Goal: Task Accomplishment & Management: Complete application form

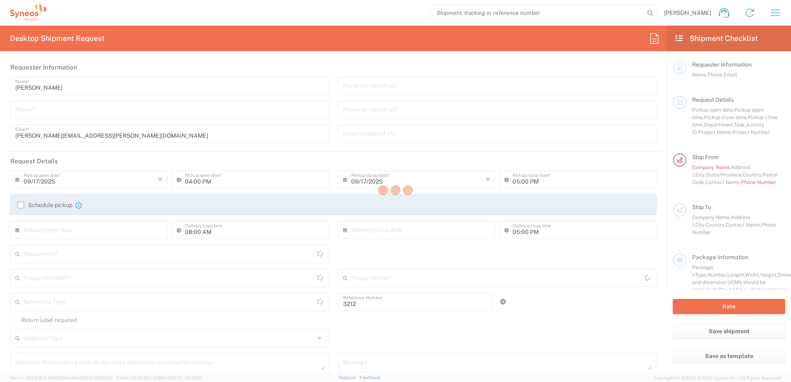
type input "Department"
type input "[US_STATE]"
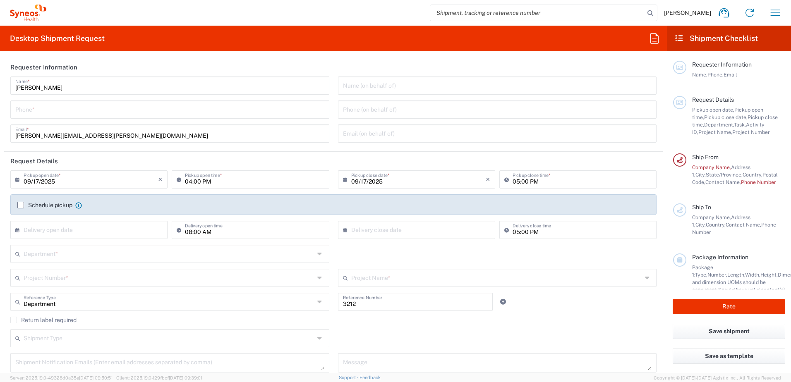
type input "[GEOGRAPHIC_DATA]"
type input "Syneos Health, LLC-[GEOGRAPHIC_DATA] [GEOGRAPHIC_DATA] [GEOGRAPHIC_DATA]"
drag, startPoint x: 103, startPoint y: 109, endPoint x: 109, endPoint y: 107, distance: 6.5
click at [103, 109] on input "tel" at bounding box center [169, 109] width 309 height 14
type input "5132554190"
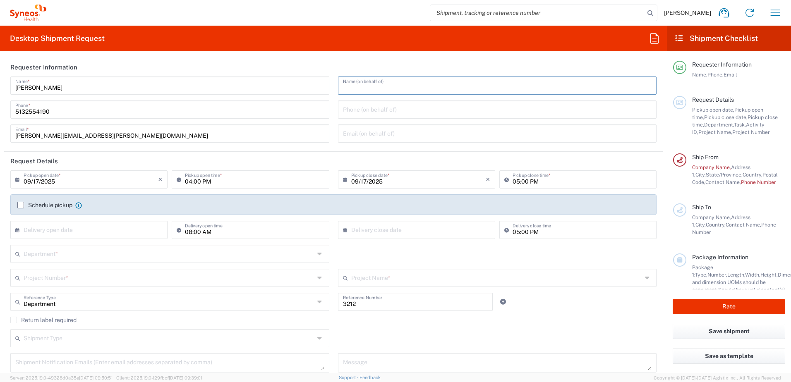
click at [382, 87] on input "text" at bounding box center [497, 85] width 309 height 14
drag, startPoint x: 412, startPoint y: 106, endPoint x: 499, endPoint y: 135, distance: 91.1
click at [412, 106] on input "tel" at bounding box center [497, 109] width 309 height 14
click at [414, 88] on input "text" at bounding box center [497, 85] width 309 height 14
click at [364, 79] on input "text" at bounding box center [497, 85] width 309 height 14
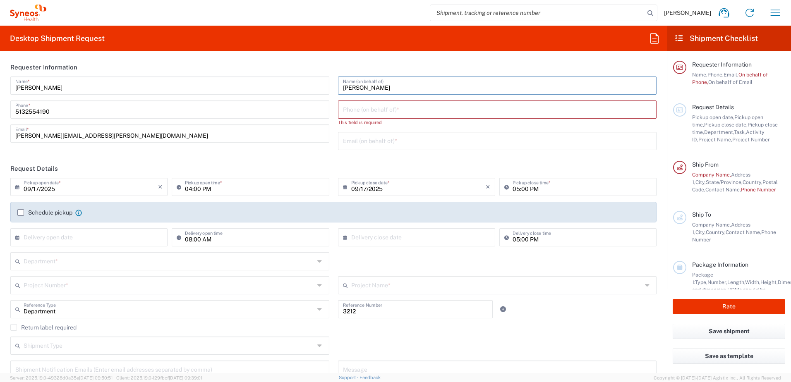
type input "[PERSON_NAME]"
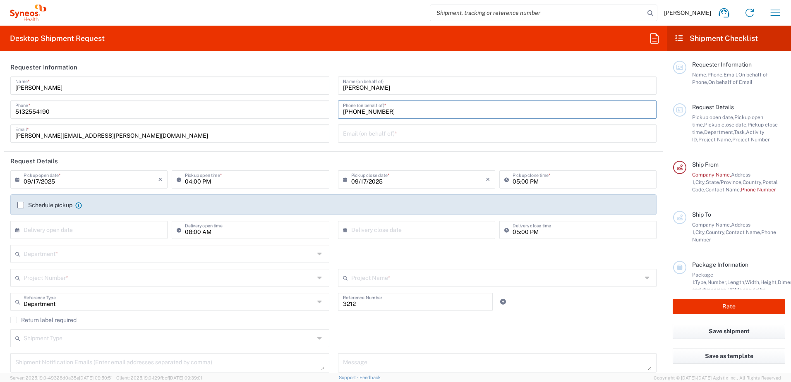
type input "[PHONE_NUMBER]"
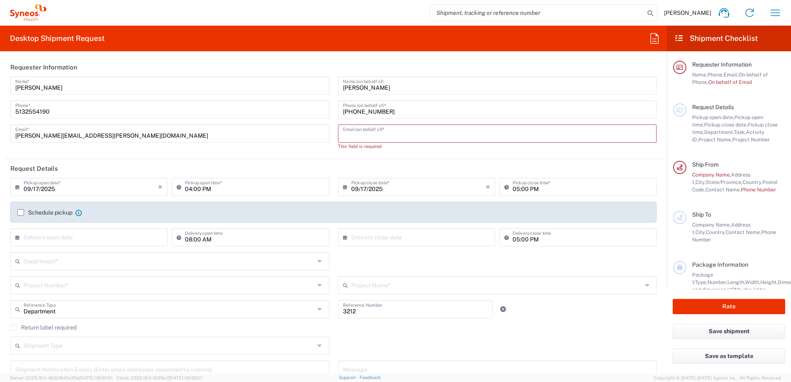
click at [410, 128] on input "text" at bounding box center [497, 133] width 309 height 14
paste input "[EMAIL_ADDRESS][DOMAIN_NAME]"
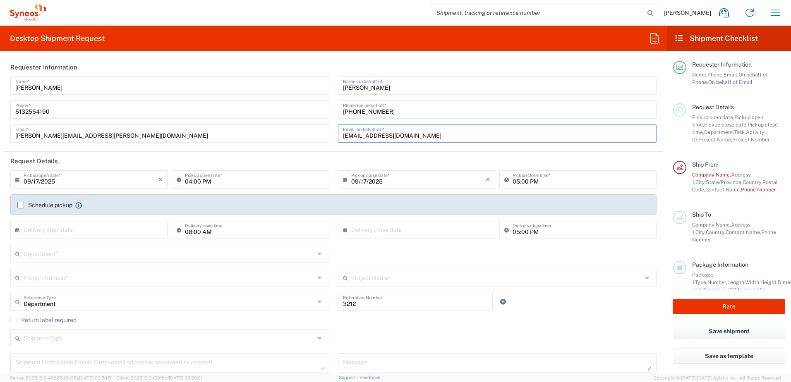
type input "[EMAIL_ADDRESS][DOMAIN_NAME]"
click at [97, 228] on input "text" at bounding box center [91, 229] width 134 height 14
click at [196, 262] on div "Department *" at bounding box center [169, 254] width 319 height 18
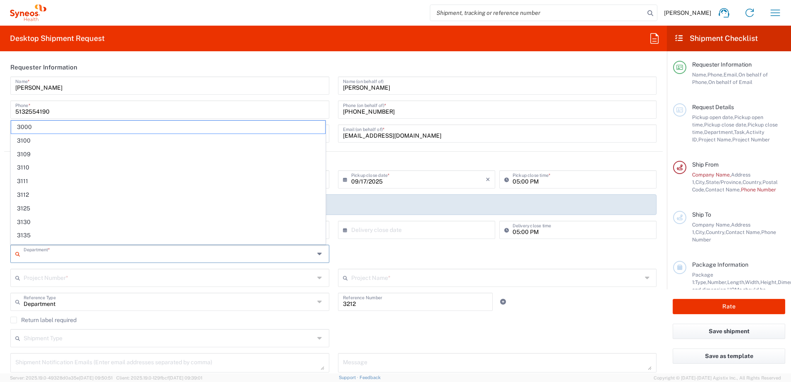
click at [204, 252] on input "text" at bounding box center [169, 253] width 291 height 14
click at [436, 62] on header "Requester Information" at bounding box center [333, 67] width 658 height 19
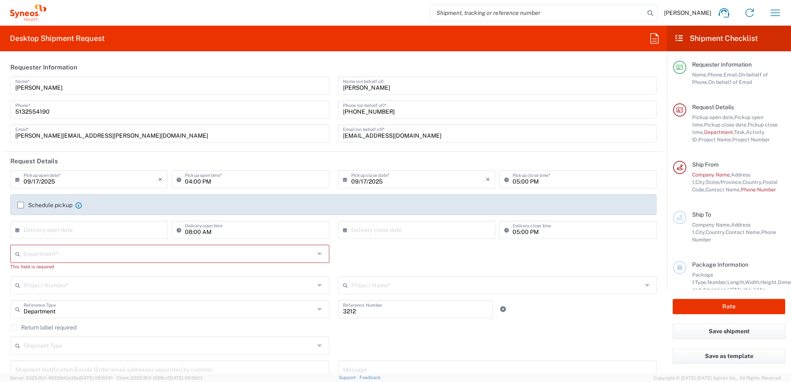
click at [217, 255] on input "text" at bounding box center [169, 253] width 291 height 14
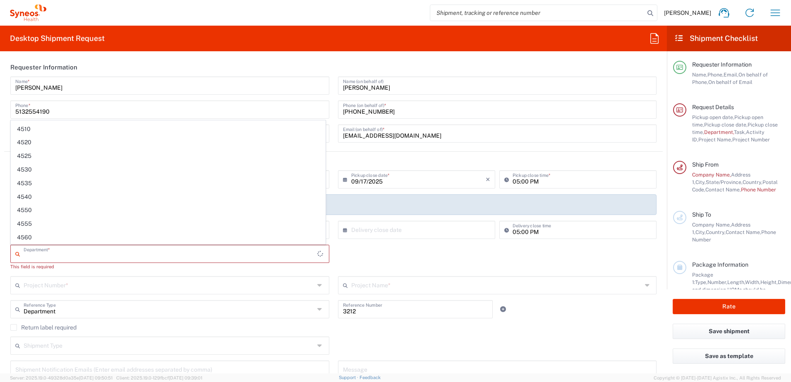
scroll to position [0, 0]
type input "1000"
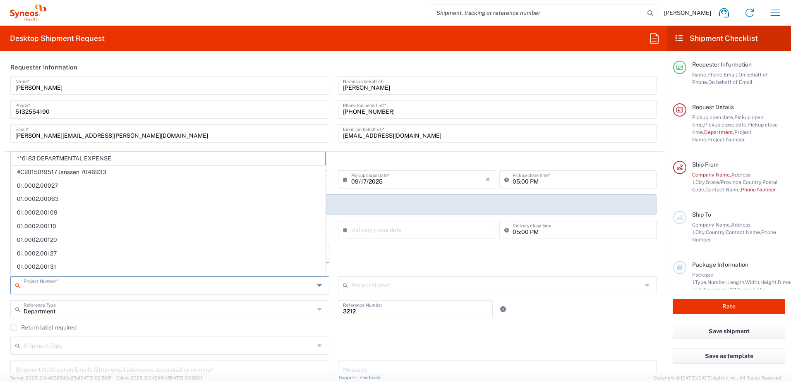
click at [395, 250] on div "Department * No Results Found This field is required" at bounding box center [333, 260] width 655 height 31
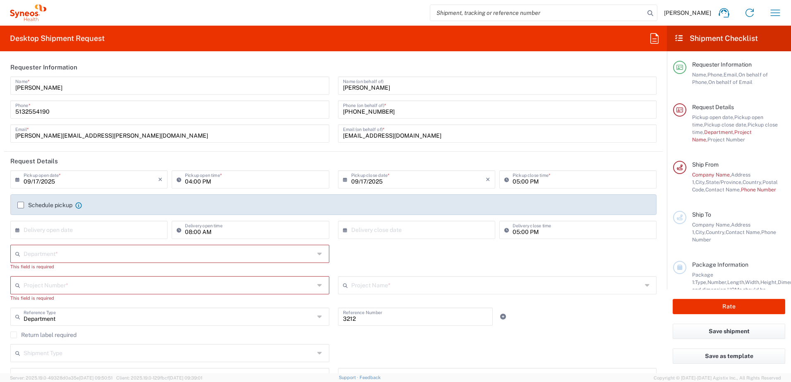
click at [90, 260] on input "text" at bounding box center [169, 253] width 291 height 14
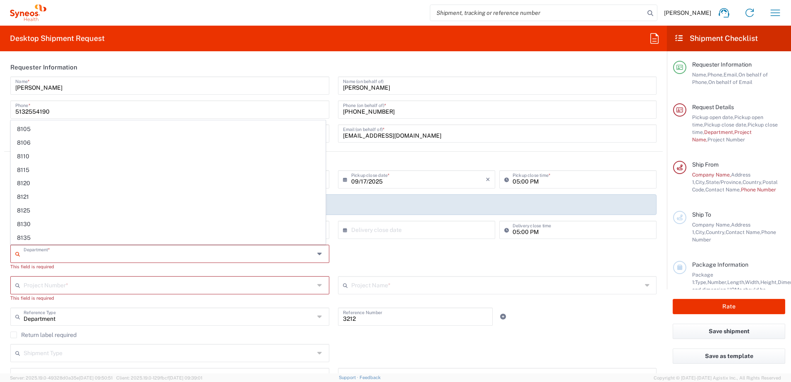
scroll to position [3266, 0]
type input "1000"
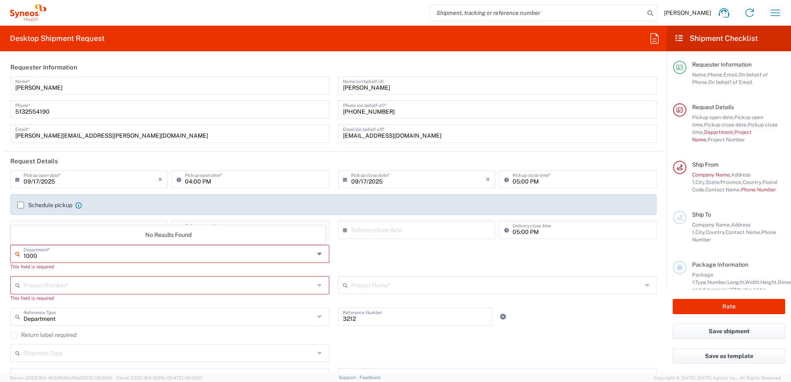
scroll to position [0, 0]
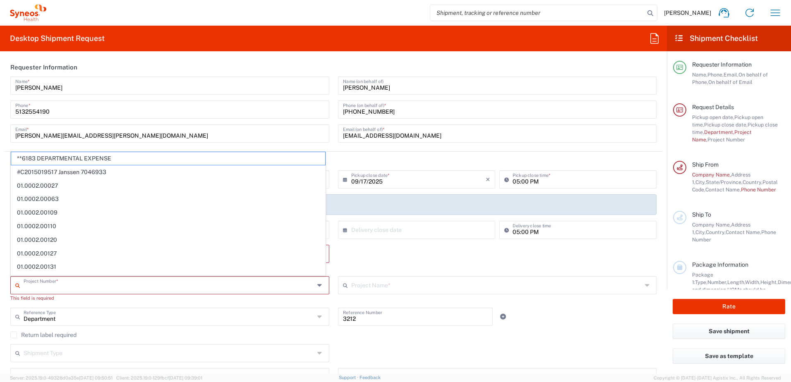
click at [372, 258] on div "Department * No Results Found This field is required" at bounding box center [333, 260] width 655 height 31
click at [56, 287] on input "text" at bounding box center [169, 284] width 291 height 14
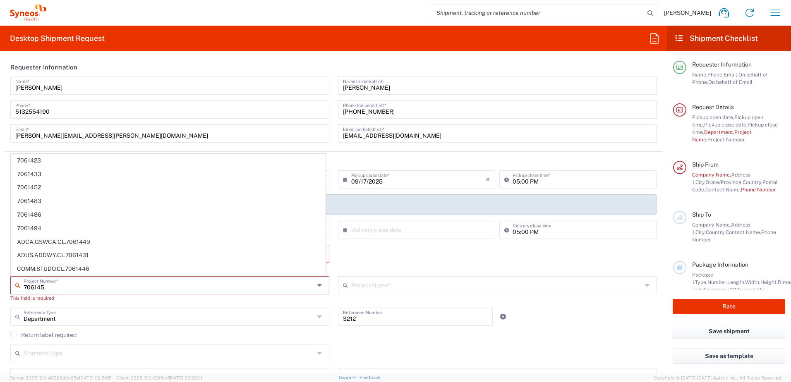
type input "7061452"
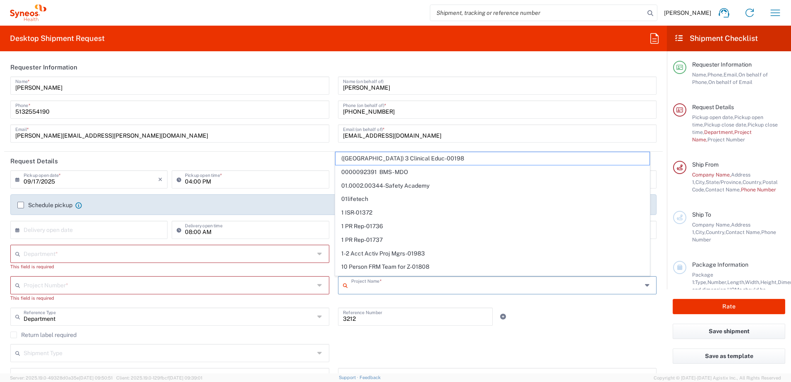
click at [165, 280] on input "text" at bounding box center [169, 284] width 291 height 14
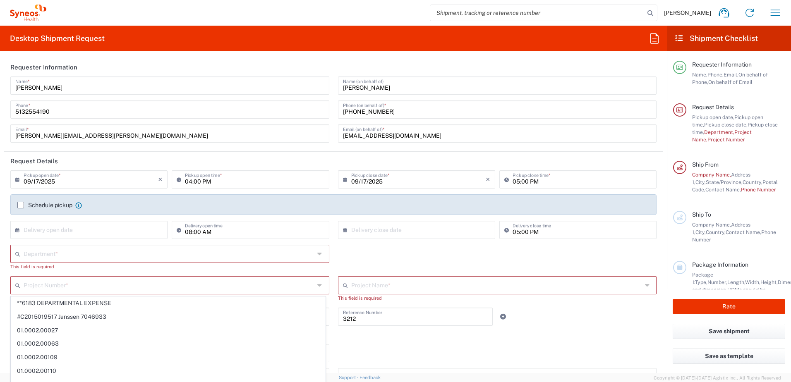
click at [92, 287] on input "text" at bounding box center [169, 284] width 291 height 14
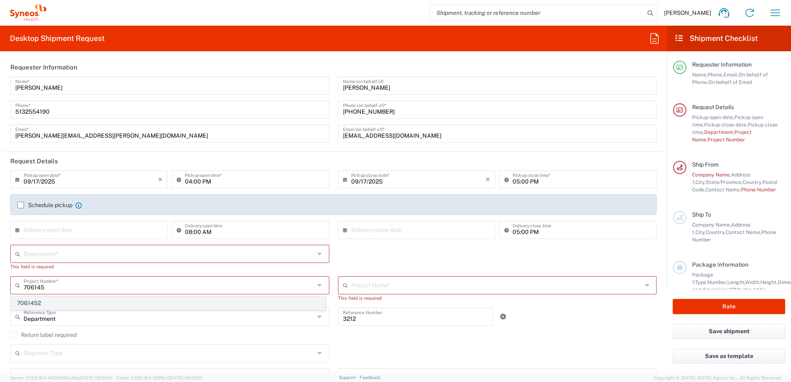
click at [64, 304] on span "7061452" at bounding box center [168, 303] width 314 height 13
type input "7061452"
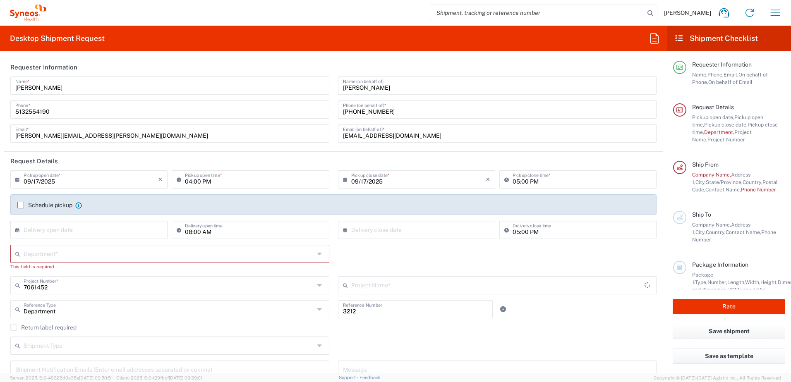
type input "4D-150-C003"
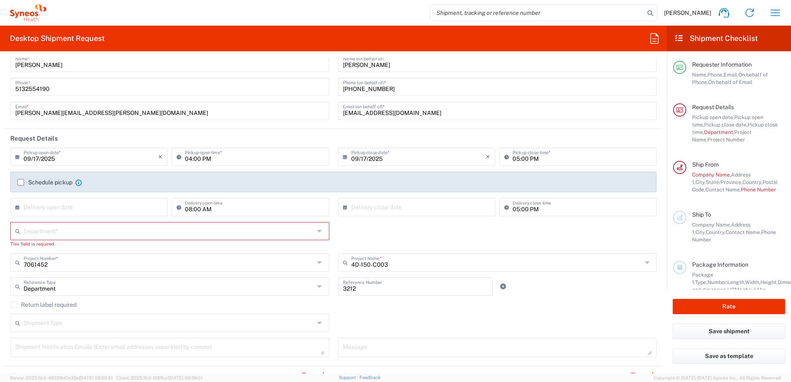
scroll to position [41, 0]
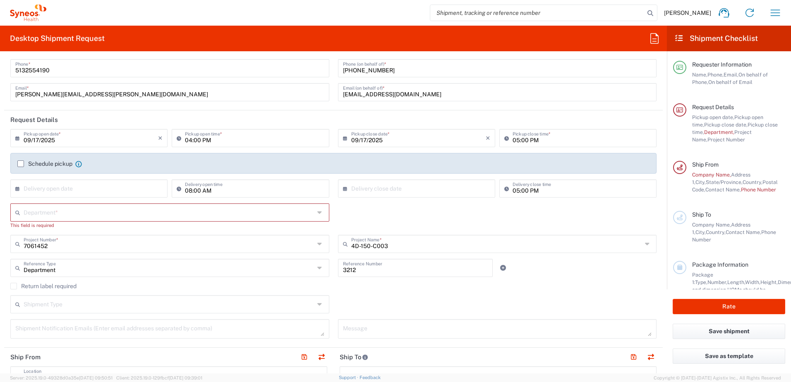
drag, startPoint x: 62, startPoint y: 305, endPoint x: 73, endPoint y: 301, distance: 11.5
click at [62, 305] on input "text" at bounding box center [169, 303] width 291 height 14
click at [80, 333] on span "Regular" at bounding box center [168, 336] width 314 height 13
type input "Regular"
click at [419, 299] on div "Regular Shipment Type Batch Regular" at bounding box center [333, 307] width 655 height 24
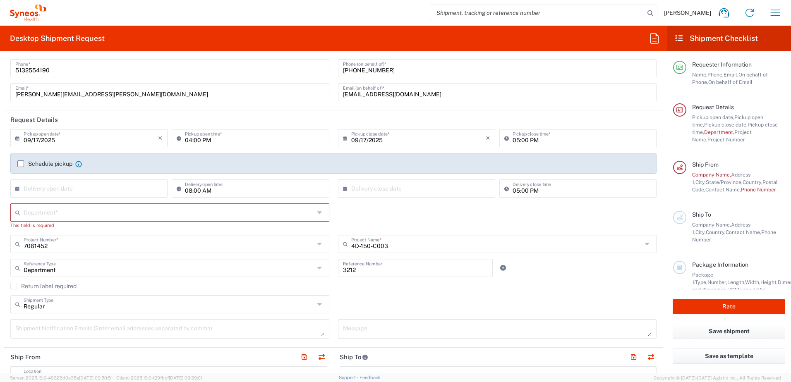
click at [71, 216] on input "text" at bounding box center [169, 212] width 291 height 14
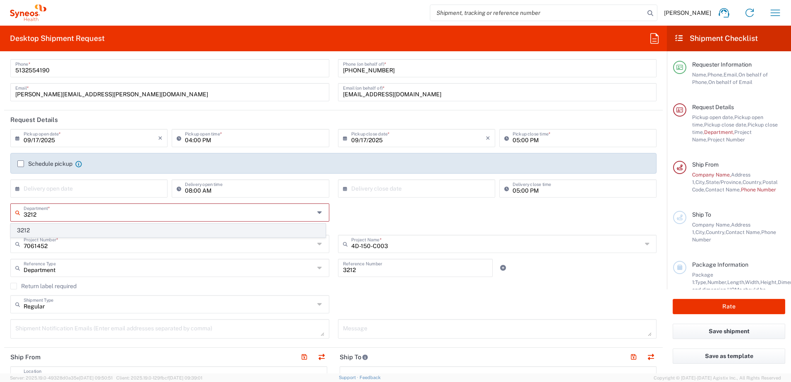
type input "3212"
click at [59, 228] on span "3212" at bounding box center [168, 230] width 314 height 13
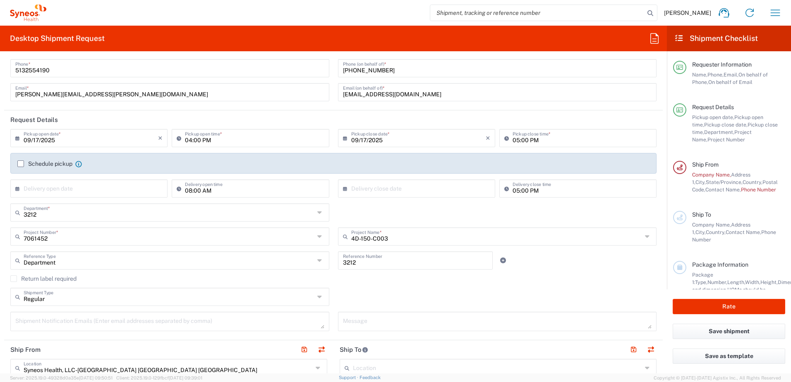
click at [486, 292] on div "Regular Shipment Type Batch Regular" at bounding box center [333, 300] width 655 height 24
click at [472, 282] on div "Return label required" at bounding box center [333, 281] width 646 height 12
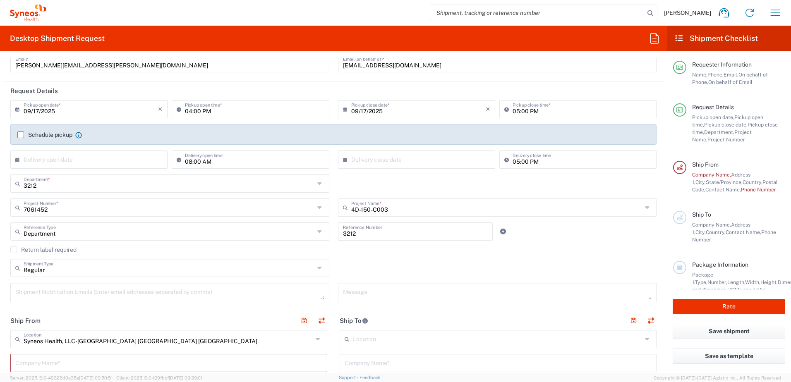
scroll to position [83, 0]
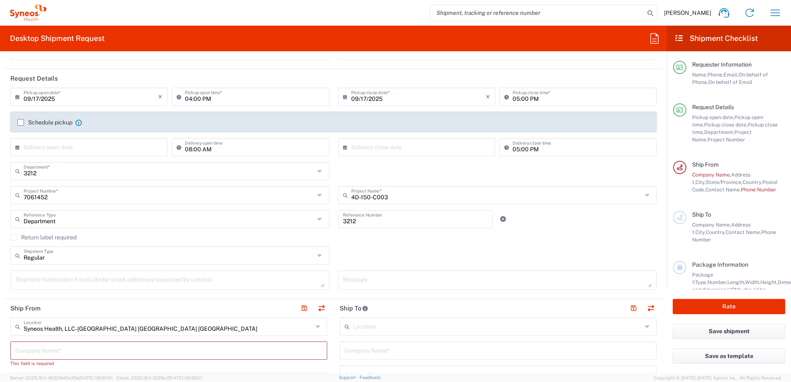
click at [208, 280] on textarea at bounding box center [169, 280] width 309 height 14
click at [73, 276] on textarea at bounding box center [169, 280] width 309 height 14
paste textarea "[PERSON_NAME] <[EMAIL_ADDRESS][DOMAIN_NAME]>"
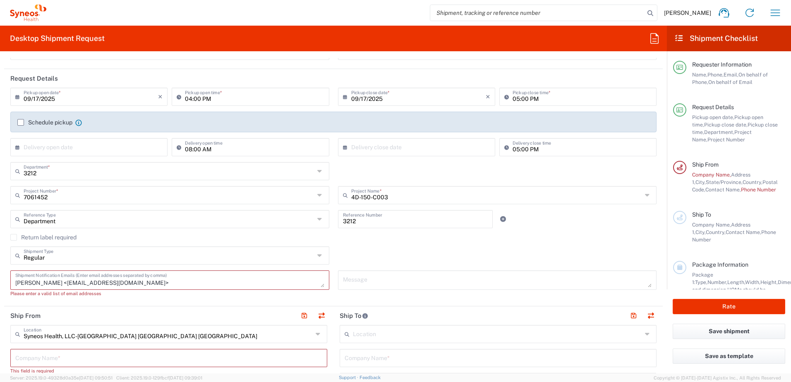
click at [63, 281] on textarea "[PERSON_NAME] <[EMAIL_ADDRESS][DOMAIN_NAME]>" at bounding box center [169, 280] width 309 height 14
drag, startPoint x: 64, startPoint y: 281, endPoint x: -22, endPoint y: 283, distance: 85.6
click at [0, 283] on html "[PERSON_NAME] Home Shipment estimator Shipment tracking Desktop shipment reques…" at bounding box center [395, 191] width 791 height 382
click at [117, 281] on textarea "[EMAIL_ADDRESS][DOMAIN_NAME]>" at bounding box center [169, 280] width 309 height 14
click at [236, 285] on textarea "[PERSON_NAME][EMAIL_ADDRESS][DOMAIN_NAME], [PERSON_NAME][DOMAIN_NAME][EMAIL_ADD…" at bounding box center [169, 280] width 309 height 14
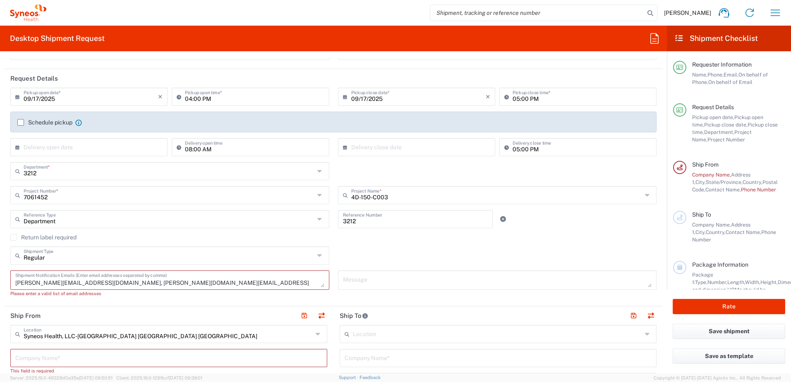
paste textarea "[PERSON_NAME] <[PERSON_NAME][EMAIL_ADDRESS][PERSON_NAME][DOMAIN_NAME]>"
click at [319, 285] on textarea "[PERSON_NAME][EMAIL_ADDRESS][DOMAIN_NAME], [PERSON_NAME][DOMAIN_NAME][EMAIL_ADD…" at bounding box center [169, 280] width 309 height 14
click at [19, 284] on textarea "[PERSON_NAME][EMAIL_ADDRESS][DOMAIN_NAME], [PERSON_NAME][DOMAIN_NAME][EMAIL_ADD…" at bounding box center [169, 280] width 309 height 14
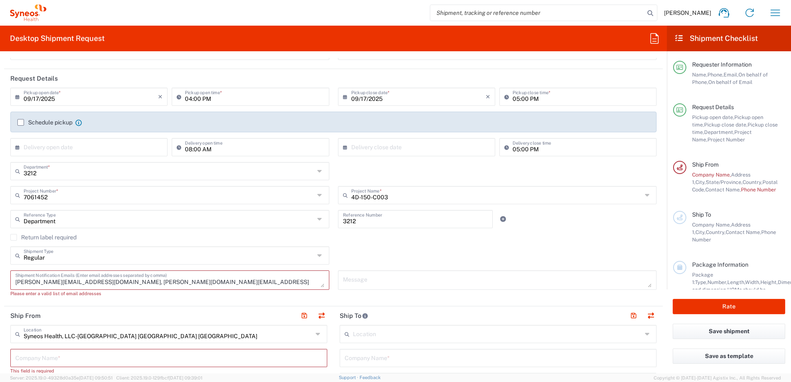
click at [203, 282] on textarea "[PERSON_NAME][EMAIL_ADDRESS][DOMAIN_NAME], [PERSON_NAME][DOMAIN_NAME][EMAIL_ADD…" at bounding box center [169, 280] width 309 height 14
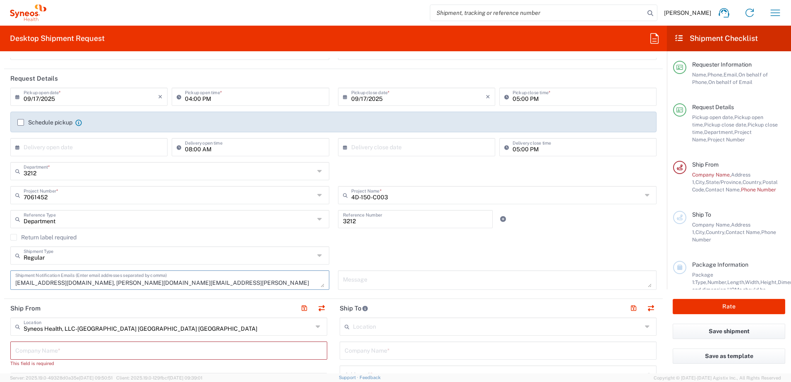
type textarea "[EMAIL_ADDRESS][DOMAIN_NAME], [PERSON_NAME][DOMAIN_NAME][EMAIL_ADDRESS][PERSON_…"
click at [343, 282] on textarea at bounding box center [497, 280] width 309 height 14
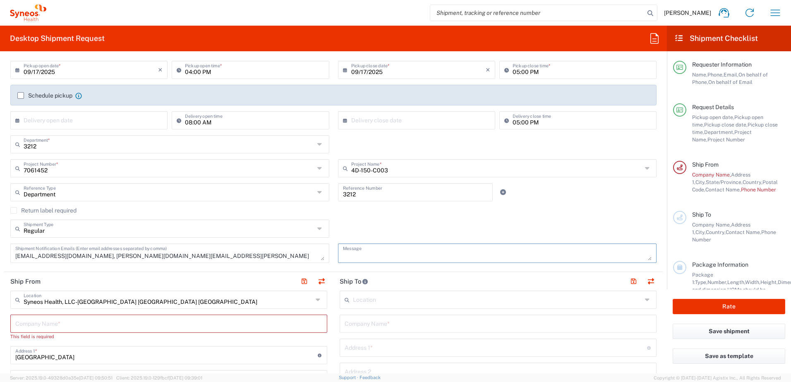
scroll to position [124, 0]
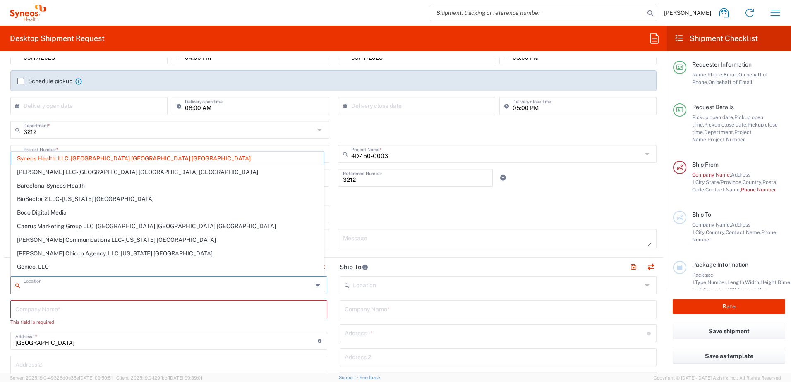
drag, startPoint x: 134, startPoint y: 288, endPoint x: 48, endPoint y: 281, distance: 85.9
click at [48, 281] on input "text" at bounding box center [168, 284] width 289 height 14
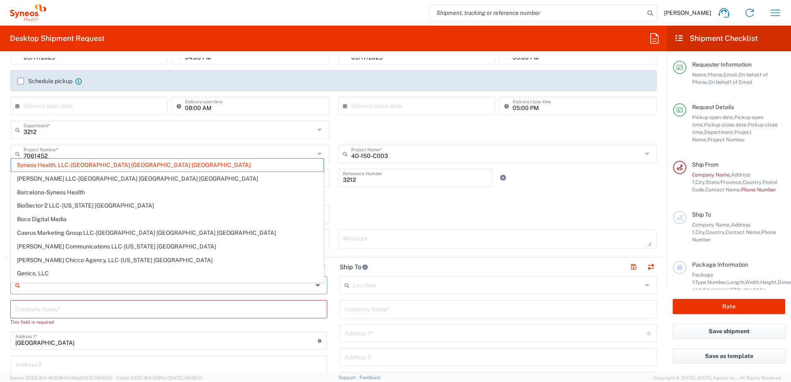
scroll to position [0, 0]
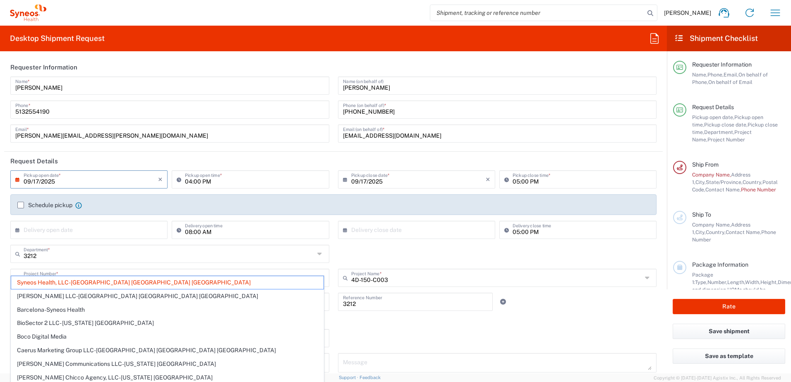
drag, startPoint x: 64, startPoint y: 183, endPoint x: 60, endPoint y: 182, distance: 4.2
click at [60, 182] on input "09/17/2025" at bounding box center [91, 179] width 134 height 14
type input "Syneos Health, LLC-[GEOGRAPHIC_DATA] [GEOGRAPHIC_DATA] [GEOGRAPHIC_DATA]"
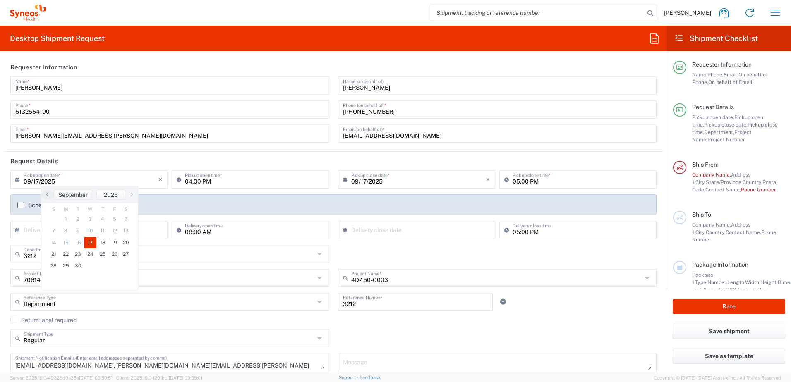
click at [367, 162] on header "Request Details" at bounding box center [333, 161] width 658 height 19
drag, startPoint x: 44, startPoint y: 253, endPoint x: 57, endPoint y: 256, distance: 13.5
click at [44, 253] on input "3212" at bounding box center [169, 253] width 291 height 14
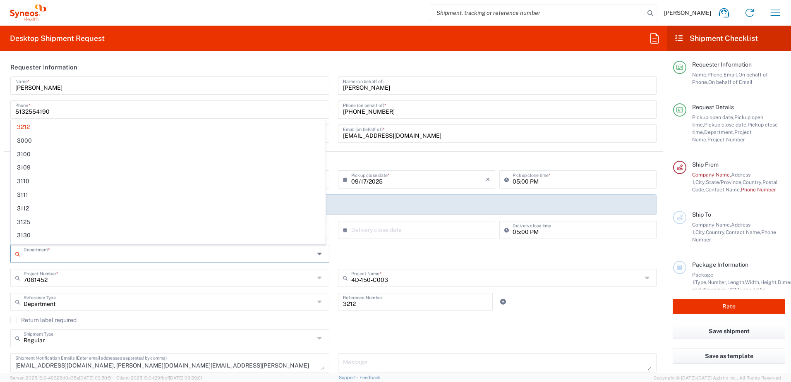
click at [57, 256] on input "text" at bounding box center [169, 253] width 291 height 14
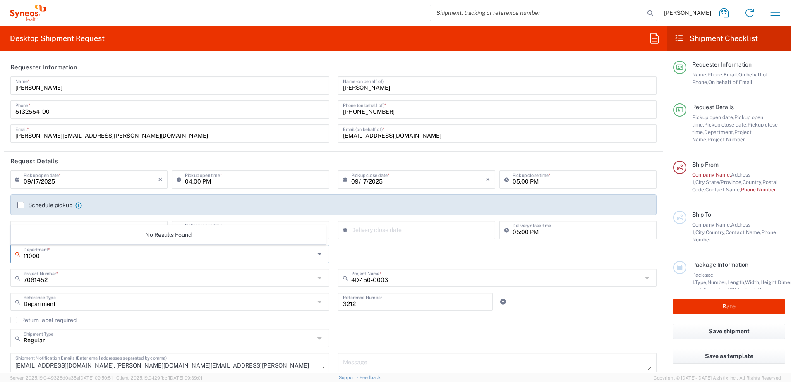
type input "11000"
drag, startPoint x: 202, startPoint y: 256, endPoint x: 51, endPoint y: 256, distance: 150.5
click at [202, 256] on input "11000" at bounding box center [169, 253] width 291 height 14
drag, startPoint x: 51, startPoint y: 256, endPoint x: 2, endPoint y: 256, distance: 49.2
click at [2, 256] on form "Requester Information [PERSON_NAME] Name * [PHONE_NUMBER] Phone * [PERSON_NAME]…" at bounding box center [333, 215] width 667 height 315
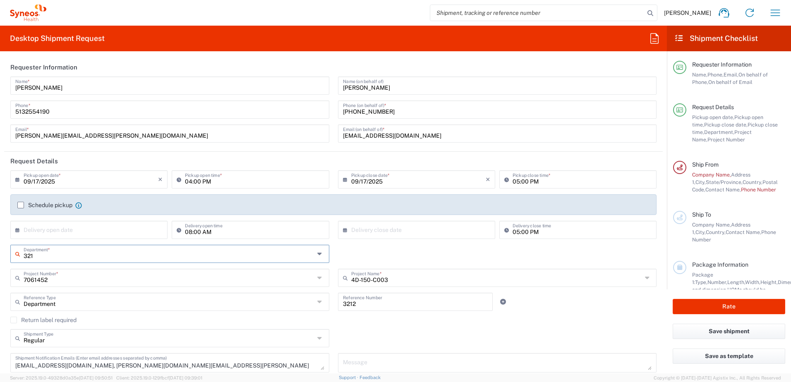
type input "3212"
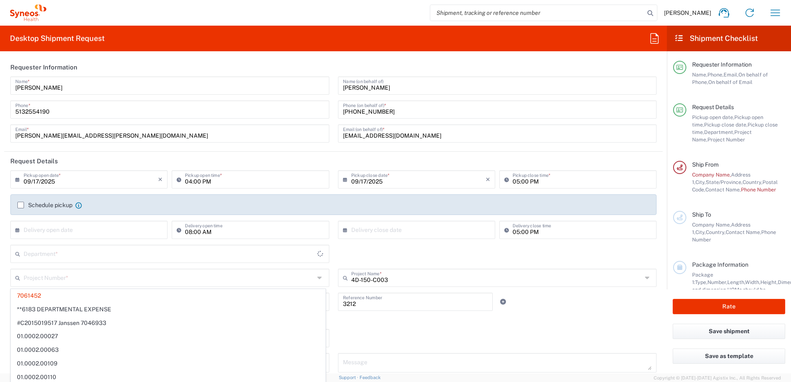
type input "3212"
drag, startPoint x: 399, startPoint y: 252, endPoint x: 339, endPoint y: 265, distance: 61.3
click at [399, 252] on div "3212 Department * 3212" at bounding box center [333, 257] width 655 height 24
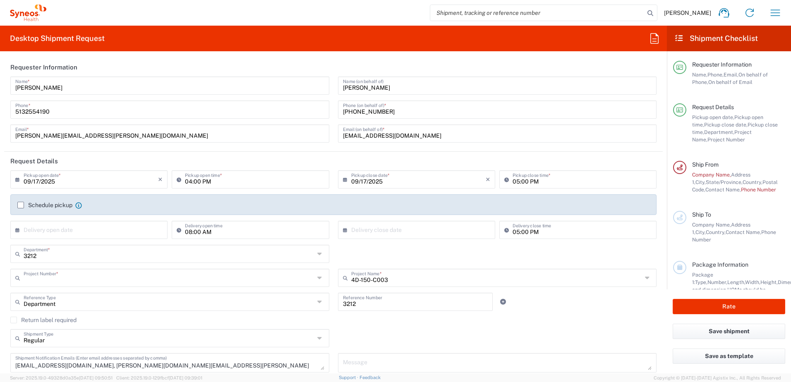
type input "7061452"
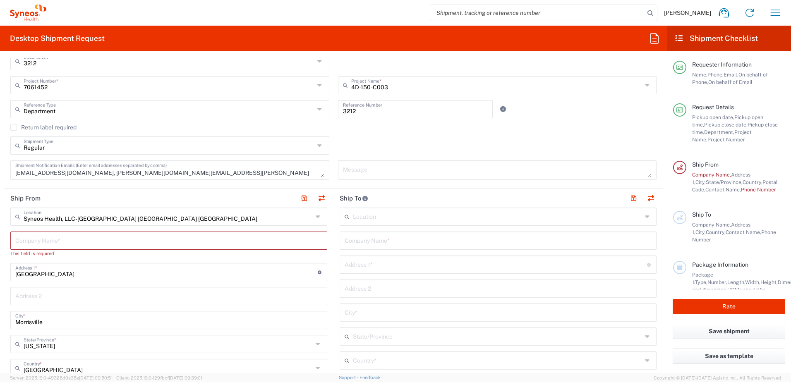
scroll to position [207, 0]
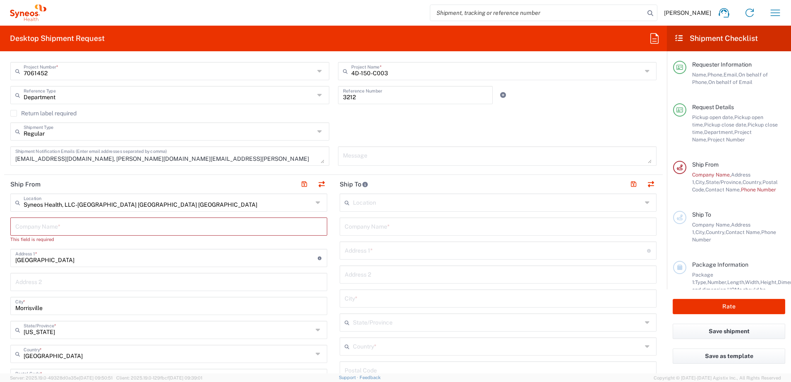
click at [86, 229] on input "text" at bounding box center [168, 226] width 307 height 14
type input "U"
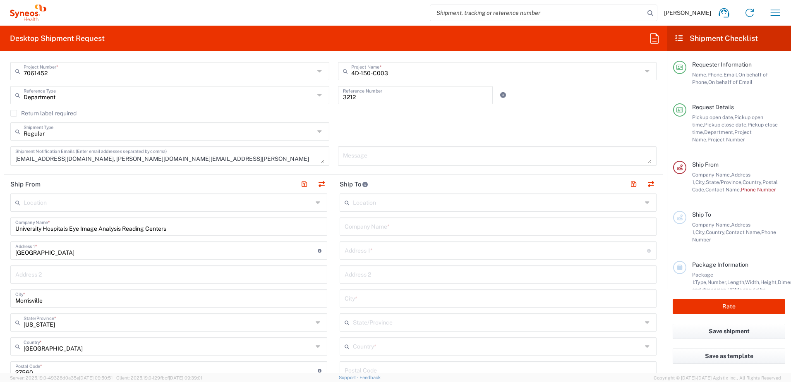
drag, startPoint x: 196, startPoint y: 227, endPoint x: 189, endPoint y: 224, distance: 7.2
click at [196, 227] on input "University Hospitals Eye Image Analysis Reading Centers" at bounding box center [168, 226] width 307 height 14
paste input "[GEOGRAPHIC_DATA]"
click at [173, 230] on input "University Hospitals Eye Image Analysis Reading Centers, [GEOGRAPHIC_DATA]" at bounding box center [165, 226] width 300 height 14
click at [170, 228] on input "University Hospitals Eye Image Analysis Reading Centers, [GEOGRAPHIC_DATA]" at bounding box center [165, 226] width 300 height 14
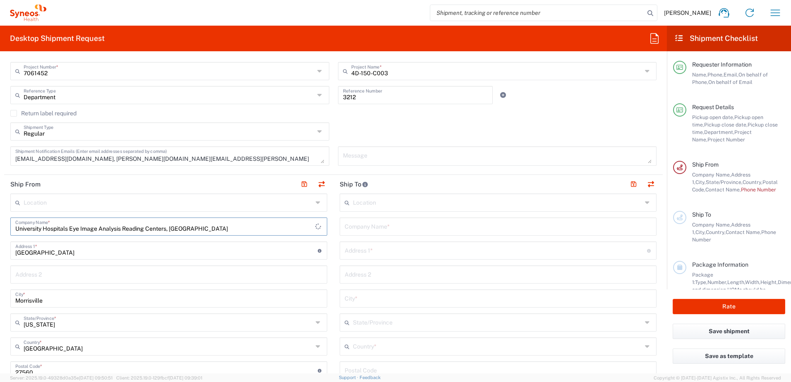
click at [170, 228] on input "University Hospitals Eye Image Analysis Reading Centers, [GEOGRAPHIC_DATA]" at bounding box center [165, 226] width 300 height 14
type input "University Hospitals Eye Image Analysis Reading Centers, [GEOGRAPHIC_DATA]"
click at [79, 249] on input "[GEOGRAPHIC_DATA]" at bounding box center [166, 250] width 302 height 14
drag, startPoint x: 80, startPoint y: 251, endPoint x: 0, endPoint y: 247, distance: 79.5
click at [10, 251] on main "Location [PERSON_NAME] LLC-[GEOGRAPHIC_DATA] [GEOGRAPHIC_DATA] [GEOGRAPHIC_DATA…" at bounding box center [168, 371] width 329 height 355
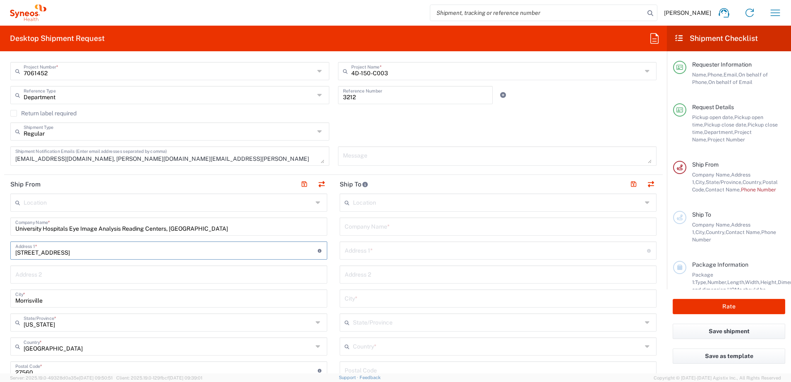
type input "[STREET_ADDRESS]"
type input "Suite 103"
type input "[GEOGRAPHIC_DATA]"
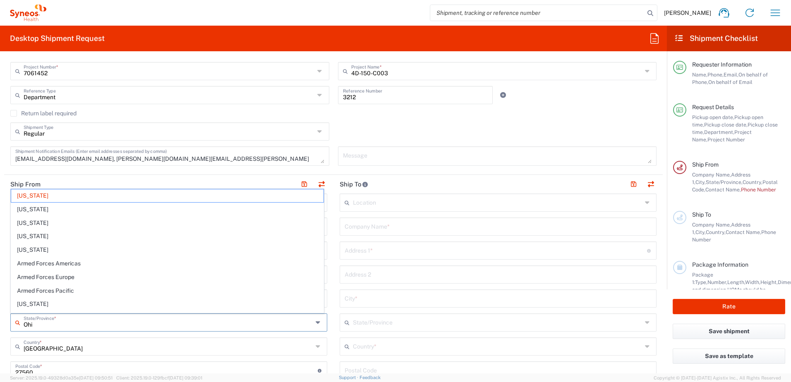
type input "[US_STATE]"
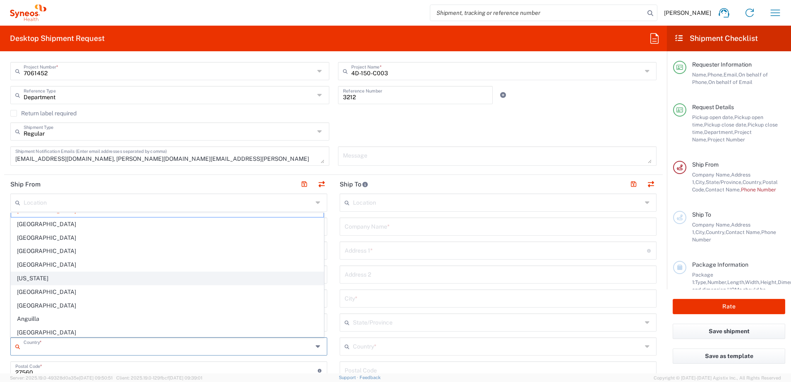
scroll to position [0, 0]
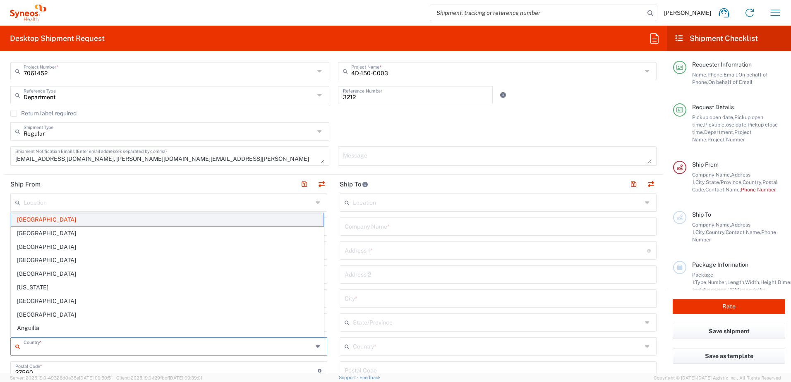
click at [108, 224] on span "[GEOGRAPHIC_DATA]" at bounding box center [167, 219] width 312 height 13
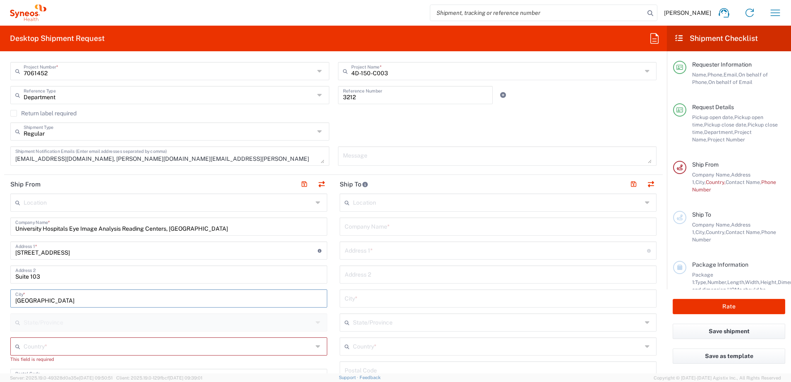
click at [85, 301] on input "[GEOGRAPHIC_DATA]" at bounding box center [168, 298] width 307 height 14
click at [24, 327] on span "[GEOGRAPHIC_DATA]" at bounding box center [167, 330] width 312 height 13
type input "[GEOGRAPHIC_DATA]"
click at [111, 325] on input "text" at bounding box center [168, 322] width 289 height 14
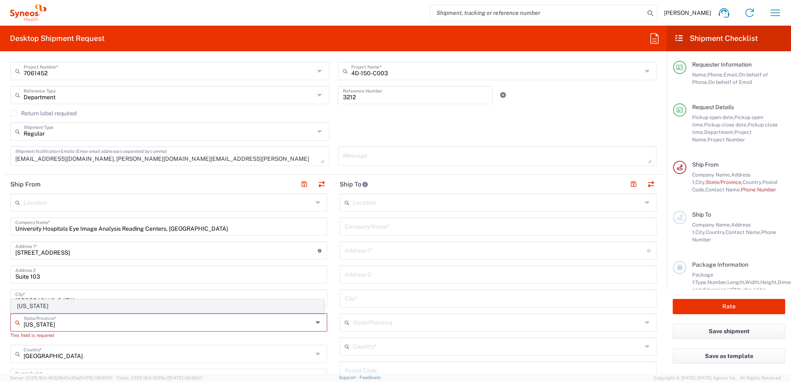
click at [35, 308] on span "[US_STATE]" at bounding box center [167, 306] width 312 height 13
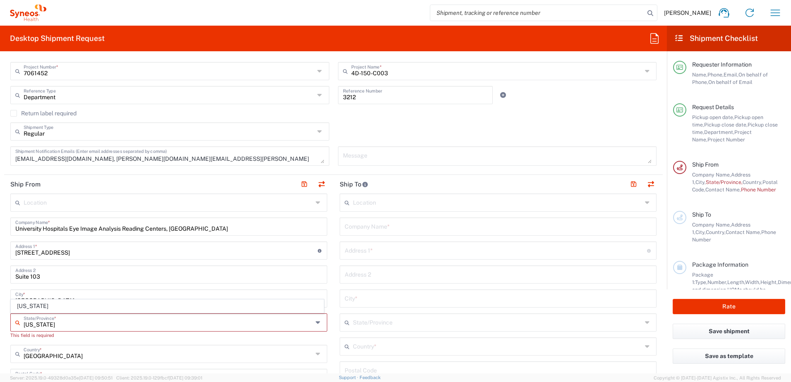
type input "[US_STATE]"
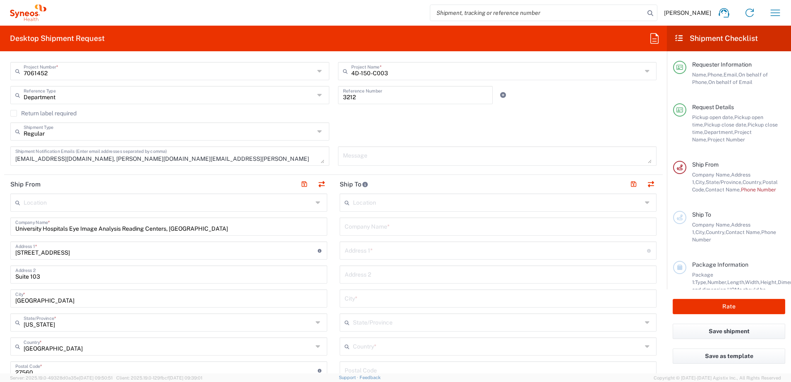
click at [328, 315] on main "Location [PERSON_NAME] LLC-[GEOGRAPHIC_DATA] [GEOGRAPHIC_DATA] [GEOGRAPHIC_DATA…" at bounding box center [168, 371] width 329 height 355
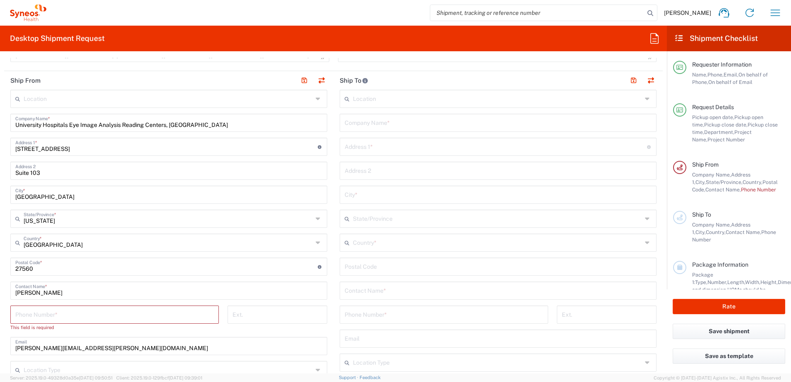
scroll to position [331, 0]
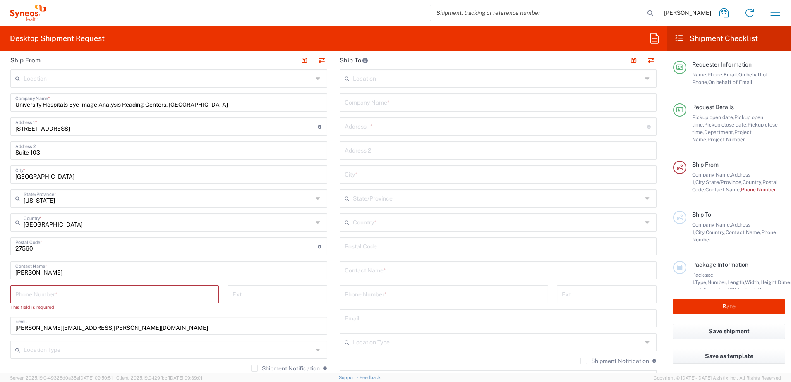
click at [20, 248] on input "undefined" at bounding box center [166, 246] width 302 height 14
type input "44103"
type input "[PERSON_NAME]"
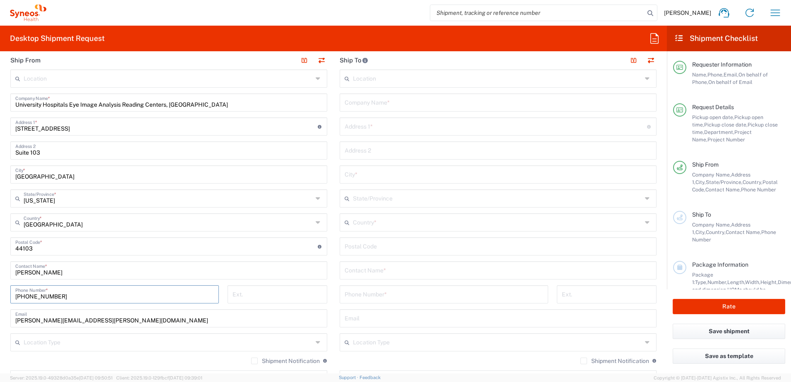
type input "[PHONE_NUMBER]"
click at [90, 272] on input "[PERSON_NAME]" at bounding box center [168, 270] width 307 height 14
drag, startPoint x: 94, startPoint y: 274, endPoint x: 20, endPoint y: 256, distance: 75.7
click at [3, 270] on form "Requester Information [PERSON_NAME] Name * [PHONE_NUMBER] Phone * [PERSON_NAME]…" at bounding box center [333, 215] width 667 height 315
type input "[PERSON_NAME]"
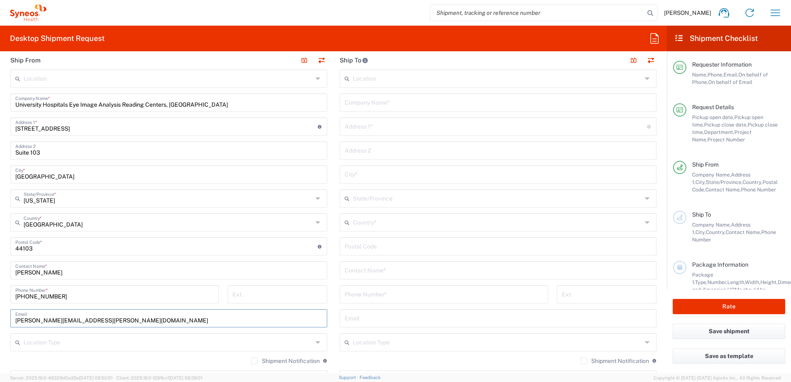
drag, startPoint x: 113, startPoint y: 315, endPoint x: 140, endPoint y: 320, distance: 26.9
click at [114, 315] on input "[PERSON_NAME][EMAIL_ADDRESS][PERSON_NAME][DOMAIN_NAME]" at bounding box center [168, 318] width 307 height 14
drag, startPoint x: 123, startPoint y: 327, endPoint x: 122, endPoint y: 317, distance: 10.1
click at [123, 327] on div "[PERSON_NAME][EMAIL_ADDRESS][PERSON_NAME][DOMAIN_NAME] Email" at bounding box center [168, 318] width 317 height 18
drag, startPoint x: 122, startPoint y: 317, endPoint x: 116, endPoint y: 317, distance: 5.8
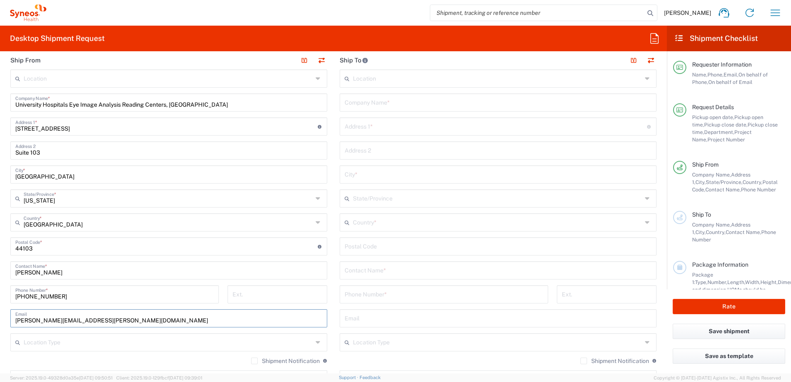
click at [116, 317] on input "[PERSON_NAME][EMAIL_ADDRESS][PERSON_NAME][DOMAIN_NAME]" at bounding box center [168, 318] width 307 height 14
drag, startPoint x: 116, startPoint y: 317, endPoint x: 7, endPoint y: 317, distance: 108.8
click at [7, 317] on main "Location [PERSON_NAME] LLC-[GEOGRAPHIC_DATA] [GEOGRAPHIC_DATA] [GEOGRAPHIC_DATA…" at bounding box center [168, 242] width 329 height 347
paste input "[EMAIL_ADDRESS][DOMAIN_NAME]"
type input "[EMAIL_ADDRESS][DOMAIN_NAME]"
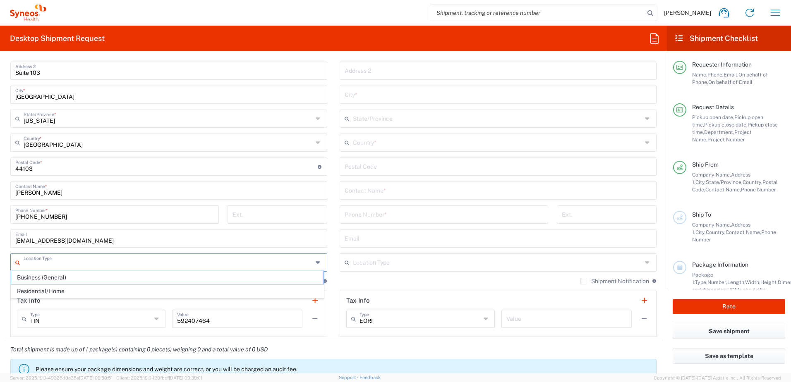
scroll to position [413, 0]
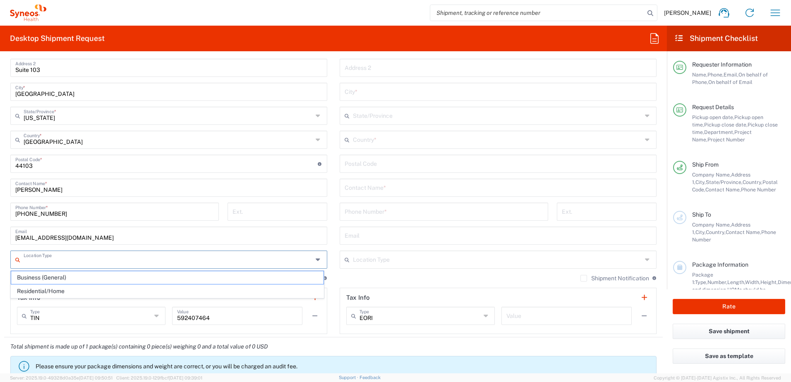
click at [309, 246] on div "Location [PERSON_NAME] LLC-[GEOGRAPHIC_DATA] [GEOGRAPHIC_DATA] [GEOGRAPHIC_DATA…" at bounding box center [168, 160] width 317 height 347
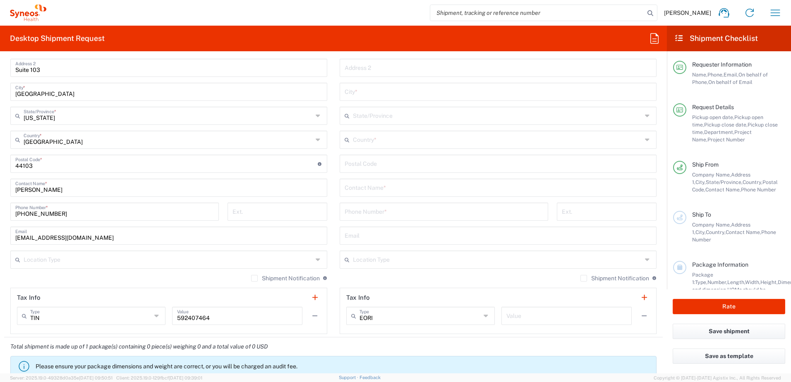
click at [124, 278] on div "Shipment Notification If checked, a shipment notification email will be sent to…" at bounding box center [168, 281] width 317 height 13
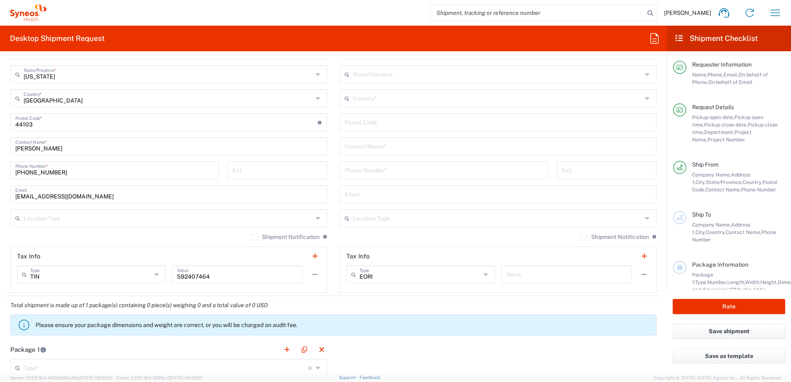
click at [251, 234] on label "Shipment Notification" at bounding box center [285, 237] width 69 height 7
click at [254, 237] on input "Shipment Notification" at bounding box center [254, 237] width 0 height 0
click at [251, 239] on label "Shipment Notification" at bounding box center [285, 237] width 69 height 7
click at [252, 237] on input "Shipment Notification" at bounding box center [252, 237] width 0 height 0
click at [251, 239] on label "Shipment Notification" at bounding box center [285, 237] width 69 height 7
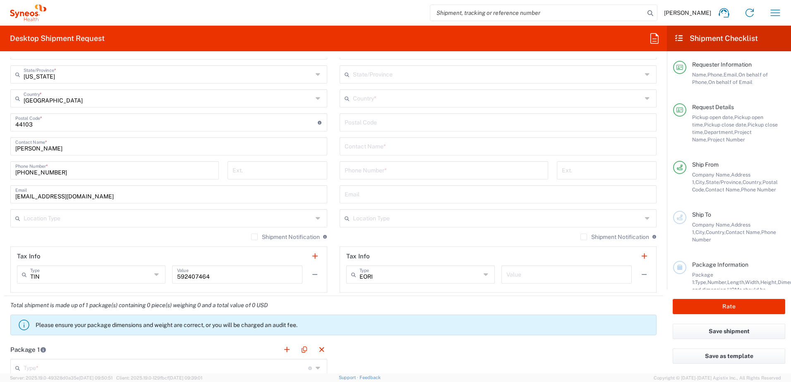
click at [254, 237] on input "Shipment Notification" at bounding box center [254, 237] width 0 height 0
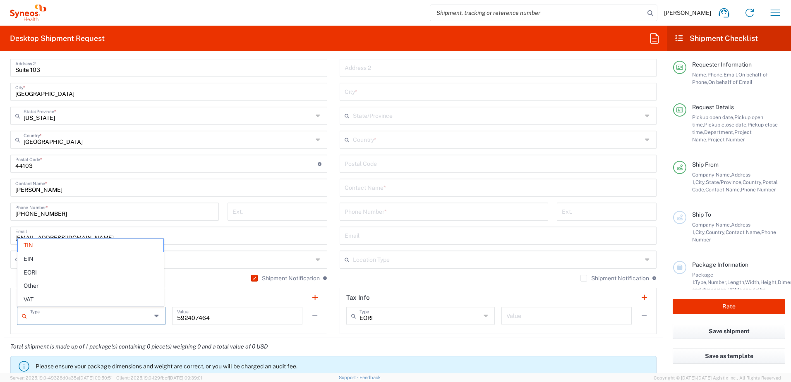
click at [77, 321] on input "text" at bounding box center [90, 315] width 121 height 14
click at [188, 296] on header "Tax Info" at bounding box center [169, 297] width 316 height 19
type input "TIN"
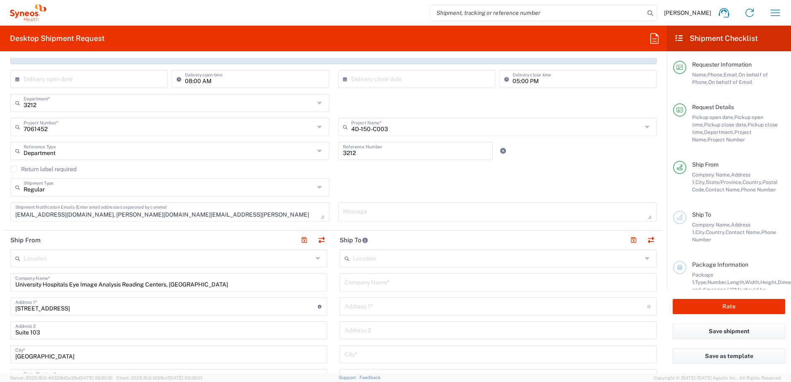
scroll to position [165, 0]
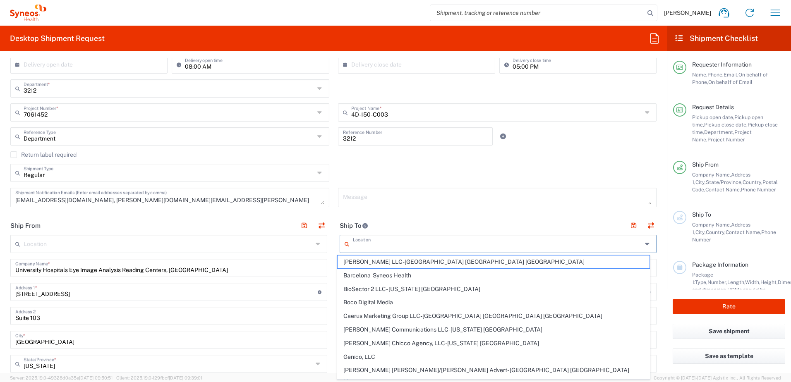
click at [386, 242] on input "text" at bounding box center [497, 243] width 289 height 14
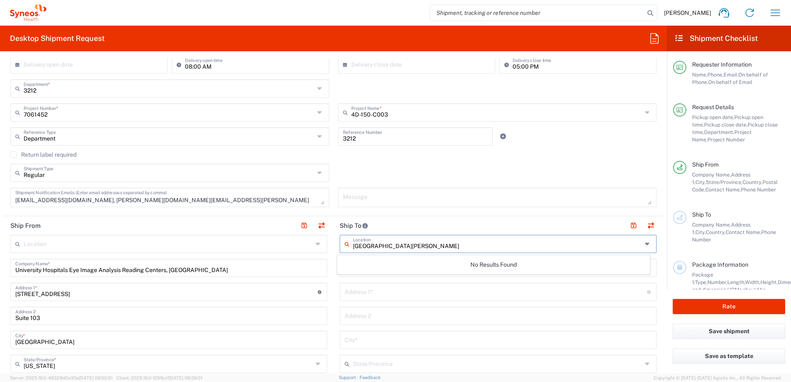
type input "[GEOGRAPHIC_DATA][PERSON_NAME]"
click at [375, 249] on input "text" at bounding box center [497, 243] width 289 height 14
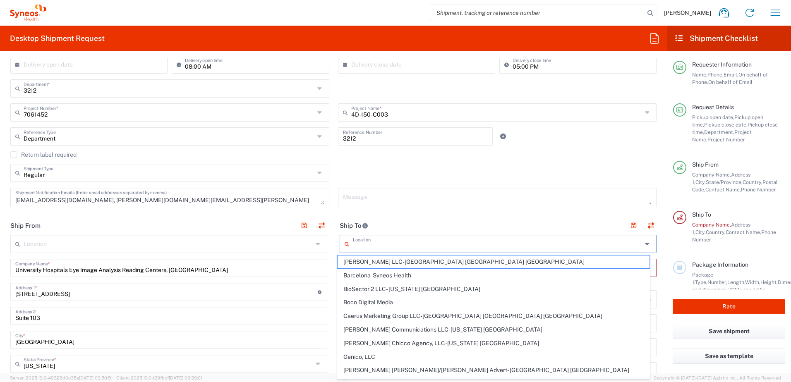
click at [425, 249] on input "text" at bounding box center [497, 243] width 289 height 14
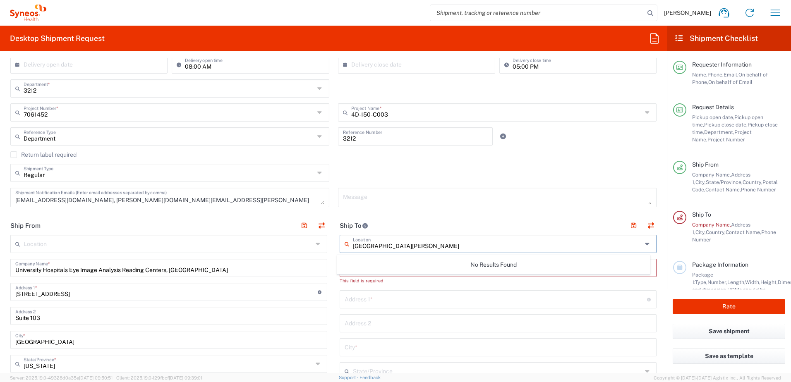
click at [459, 243] on input "[GEOGRAPHIC_DATA][PERSON_NAME]" at bounding box center [497, 243] width 289 height 14
type input "[GEOGRAPHIC_DATA][PERSON_NAME]"
click at [476, 223] on header "Ship To" at bounding box center [497, 225] width 329 height 19
click at [447, 266] on input "text" at bounding box center [497, 267] width 307 height 14
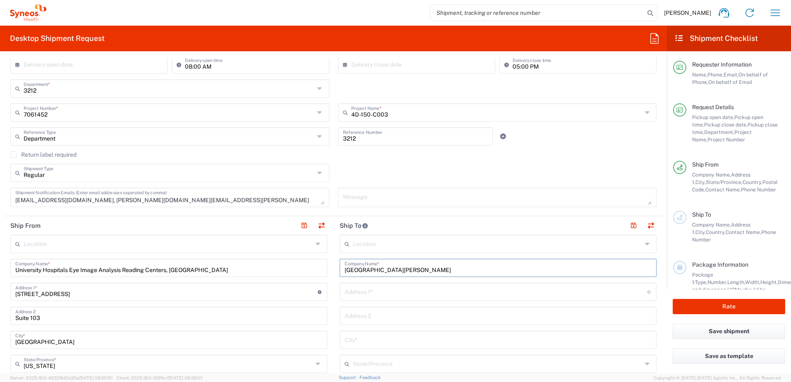
type input "[GEOGRAPHIC_DATA][PERSON_NAME]"
drag, startPoint x: 476, startPoint y: 288, endPoint x: 775, endPoint y: 265, distance: 300.2
click at [476, 288] on input "text" at bounding box center [495, 291] width 302 height 14
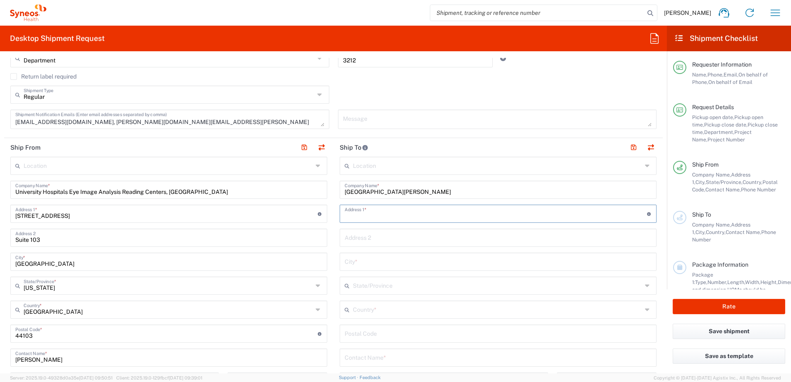
scroll to position [248, 0]
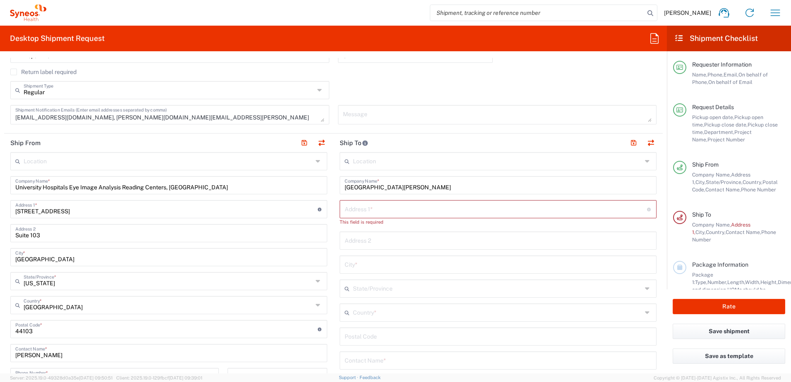
drag, startPoint x: 383, startPoint y: 243, endPoint x: 382, endPoint y: 213, distance: 30.2
click at [383, 243] on input "text" at bounding box center [497, 240] width 307 height 14
drag, startPoint x: 382, startPoint y: 213, endPoint x: 387, endPoint y: 213, distance: 5.0
click at [382, 213] on input "text" at bounding box center [495, 208] width 302 height 14
paste input "[STREET_ADDRESS][PERSON_NAME]"
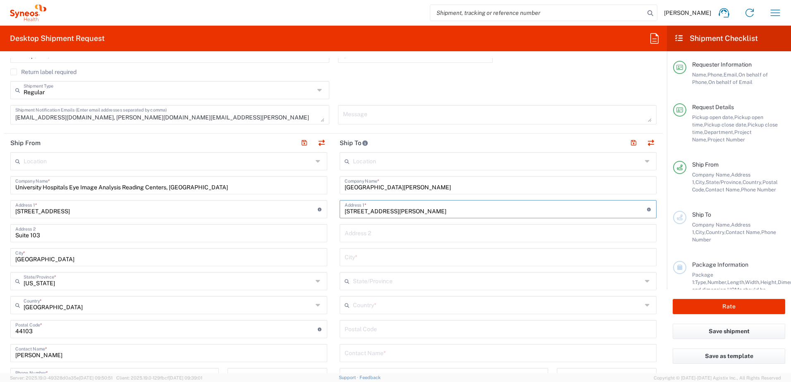
type input "[STREET_ADDRESS][PERSON_NAME]"
click at [403, 236] on input "text" at bounding box center [497, 232] width 307 height 14
type input "Suite 1800"
type input "Loma [PERSON_NAME]"
type input "Calif"
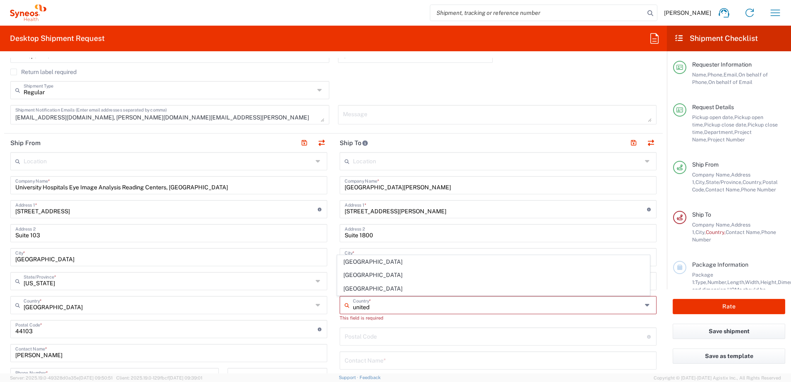
drag, startPoint x: 349, startPoint y: 288, endPoint x: 443, endPoint y: 288, distance: 93.9
click at [349, 288] on span "[GEOGRAPHIC_DATA]" at bounding box center [493, 288] width 312 height 13
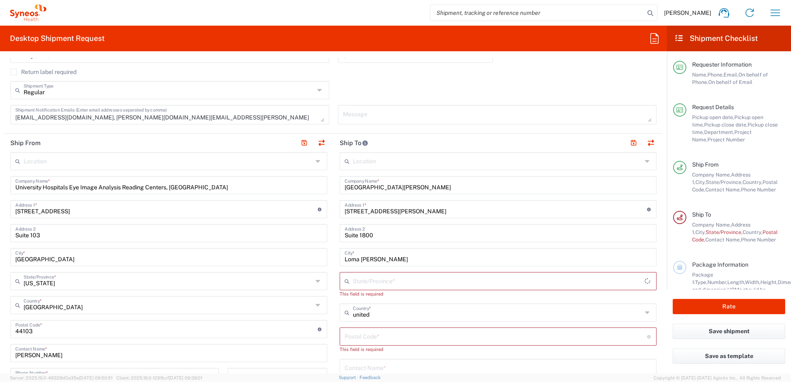
type input "[GEOGRAPHIC_DATA]"
click at [459, 300] on div "Location [PERSON_NAME] LLC-[GEOGRAPHIC_DATA] [GEOGRAPHIC_DATA] [GEOGRAPHIC_DATA…" at bounding box center [497, 333] width 317 height 362
drag, startPoint x: 406, startPoint y: 280, endPoint x: 399, endPoint y: 280, distance: 6.2
click at [406, 280] on input "text" at bounding box center [497, 280] width 289 height 14
click at [385, 268] on span "[US_STATE]" at bounding box center [493, 264] width 312 height 13
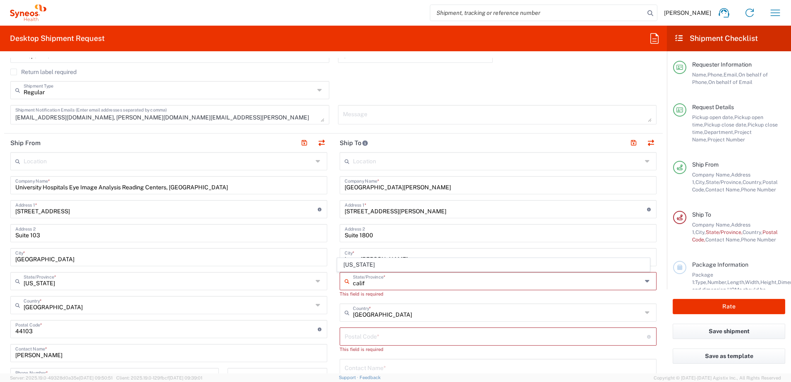
type input "[US_STATE]"
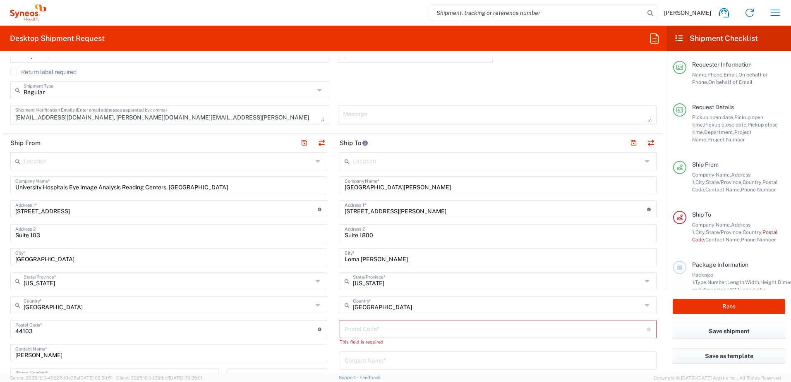
click at [654, 285] on main "Location [PERSON_NAME] LLC-[GEOGRAPHIC_DATA] [GEOGRAPHIC_DATA] [GEOGRAPHIC_DATA…" at bounding box center [497, 329] width 329 height 355
click at [405, 211] on input "[STREET_ADDRESS][PERSON_NAME]" at bounding box center [495, 208] width 302 height 14
type input "[STREET_ADDRESS][PERSON_NAME]"
click at [660, 258] on form "Requester Information [PERSON_NAME] Name * [PHONE_NUMBER] Phone * [PERSON_NAME]…" at bounding box center [333, 215] width 667 height 315
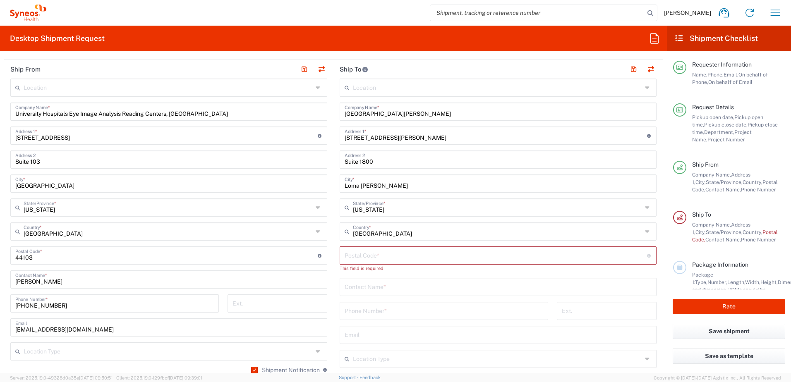
scroll to position [331, 0]
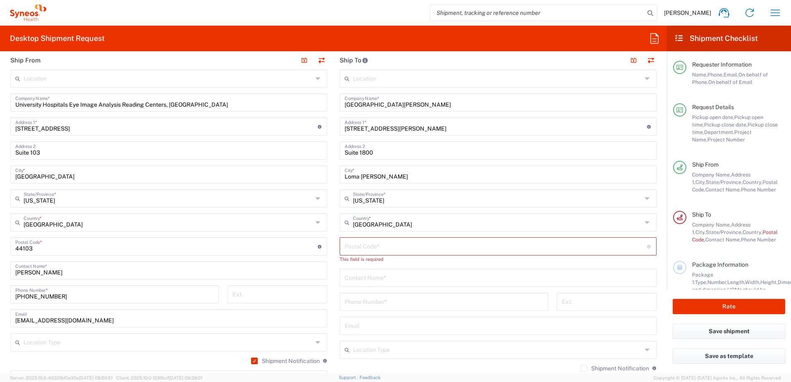
drag, startPoint x: 421, startPoint y: 246, endPoint x: 416, endPoint y: 242, distance: 7.1
click at [421, 246] on input "undefined" at bounding box center [495, 246] width 302 height 14
type input "92354"
type input "[PERSON_NAME]"
type input "[PHONE_NUMBER]"
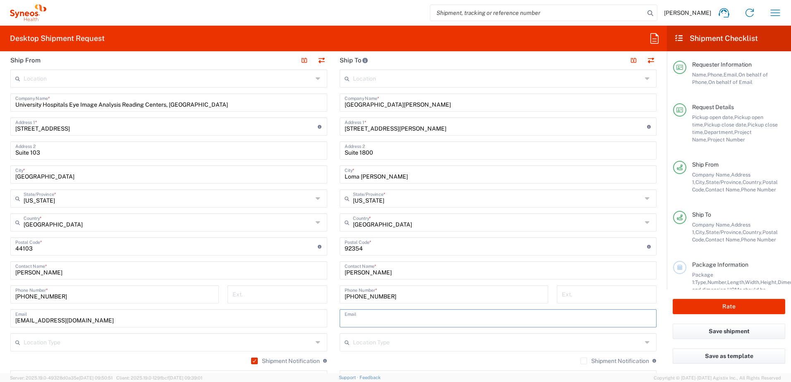
drag, startPoint x: 367, startPoint y: 312, endPoint x: 432, endPoint y: 315, distance: 65.0
click at [366, 312] on input "text" at bounding box center [497, 318] width 307 height 14
paste input "[EMAIL_ADDRESS][DOMAIN_NAME],"
type input "[EMAIL_ADDRESS][DOMAIN_NAME]"
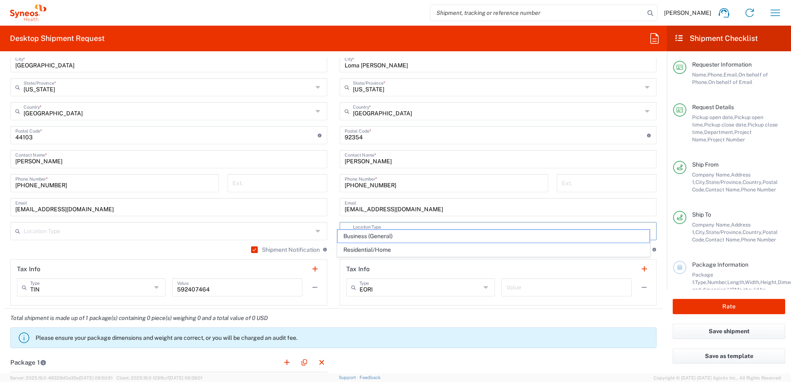
scroll to position [455, 0]
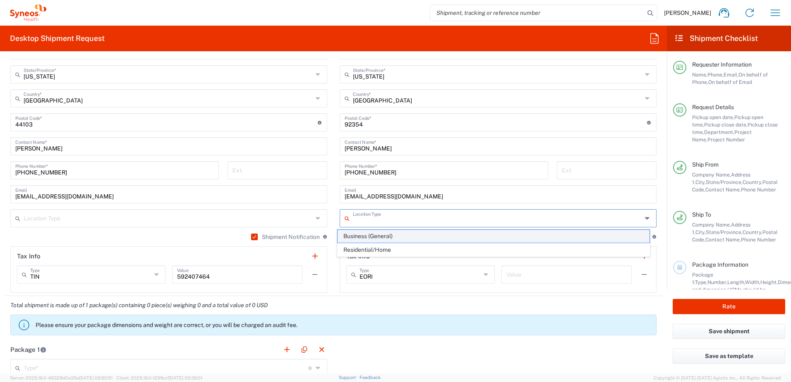
click at [361, 239] on span "Business (General)" at bounding box center [493, 236] width 312 height 13
type input "Business (General)"
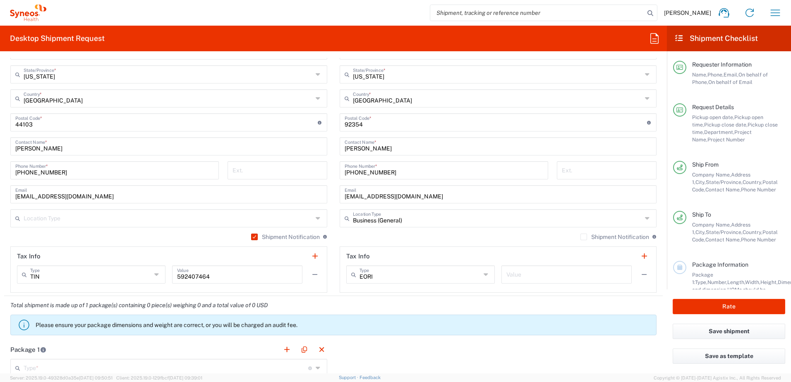
click at [430, 253] on header "Tax Info" at bounding box center [498, 256] width 316 height 19
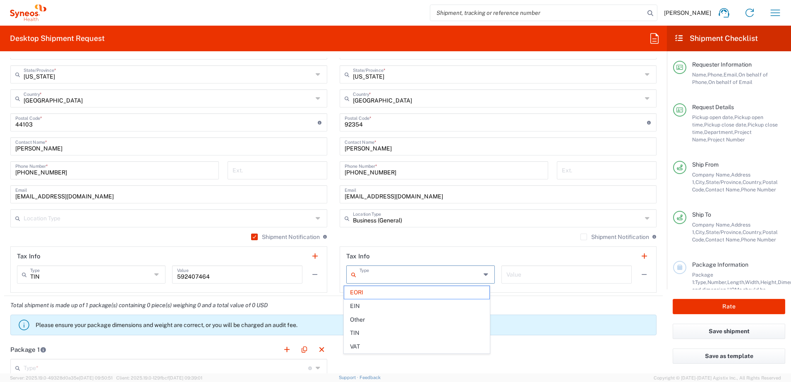
drag, startPoint x: 387, startPoint y: 276, endPoint x: 335, endPoint y: 277, distance: 52.1
click at [335, 277] on main "Location [PERSON_NAME] LLC-[GEOGRAPHIC_DATA] [GEOGRAPHIC_DATA] [GEOGRAPHIC_DATA…" at bounding box center [497, 118] width 329 height 347
type input "E"
type input "EORI"
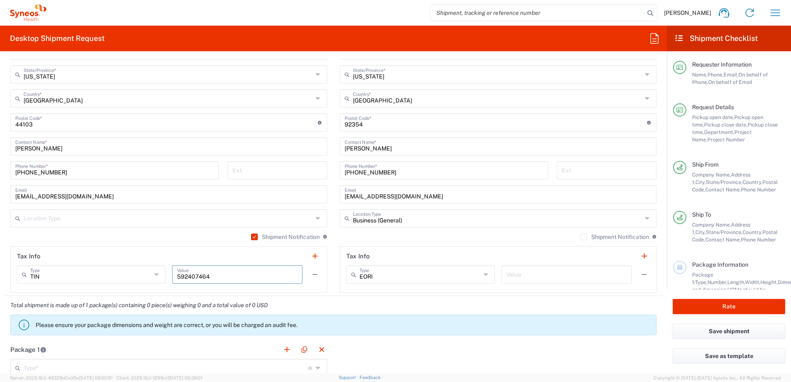
drag, startPoint x: 211, startPoint y: 276, endPoint x: 164, endPoint y: 278, distance: 46.8
click at [164, 278] on div "TIN Type TIN EIN EORI Other VAT [US_EMPLOYER_IDENTIFICATION_NUMBER] Value" at bounding box center [169, 277] width 304 height 24
click at [48, 279] on input "text" at bounding box center [90, 274] width 121 height 14
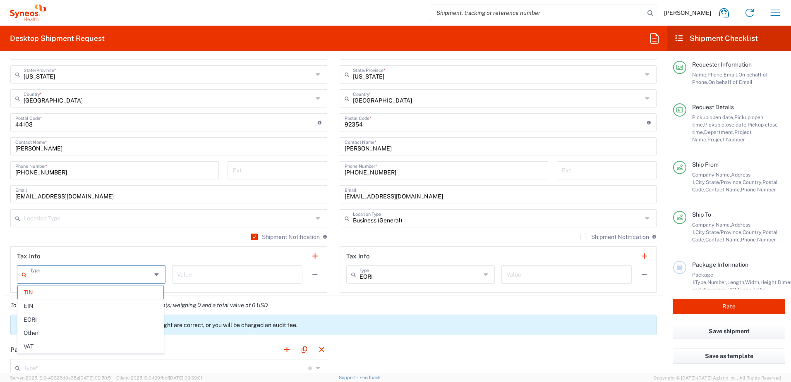
type input "TIN"
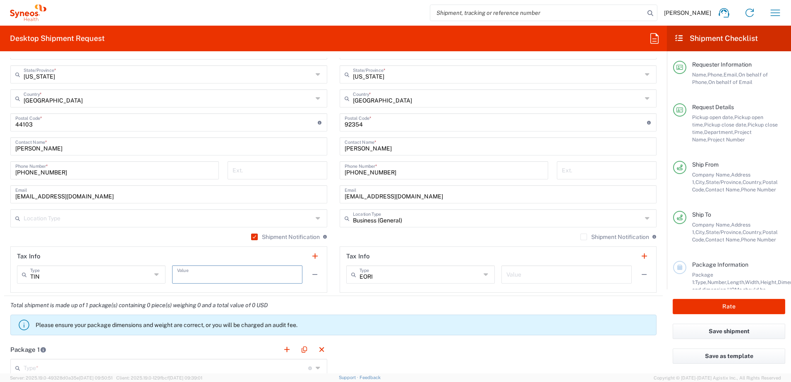
click at [399, 299] on div "Total shipment is made up of 1 package(s) containing 0 piece(s) weighing 0 and …" at bounding box center [333, 318] width 667 height 44
click at [580, 235] on label "Shipment Notification" at bounding box center [614, 237] width 69 height 7
click at [583, 237] on input "Shipment Notification" at bounding box center [583, 237] width 0 height 0
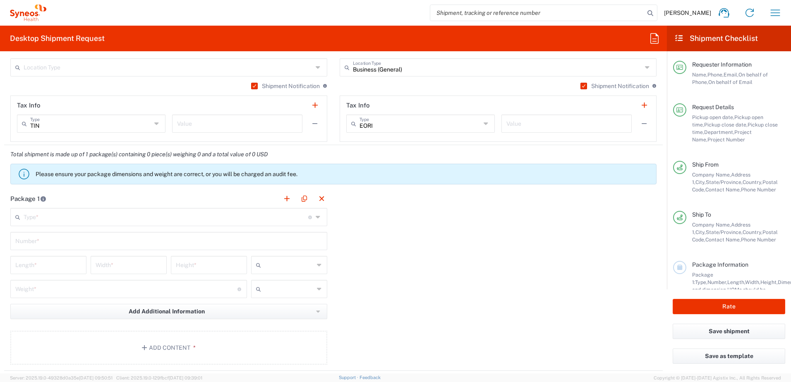
scroll to position [620, 0]
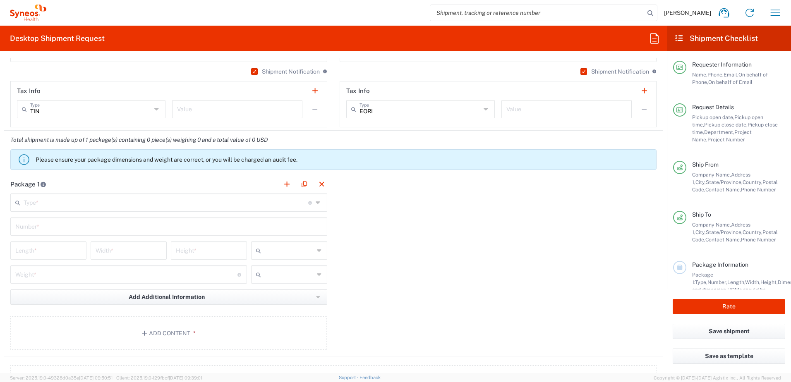
click at [97, 205] on input "text" at bounding box center [166, 202] width 284 height 14
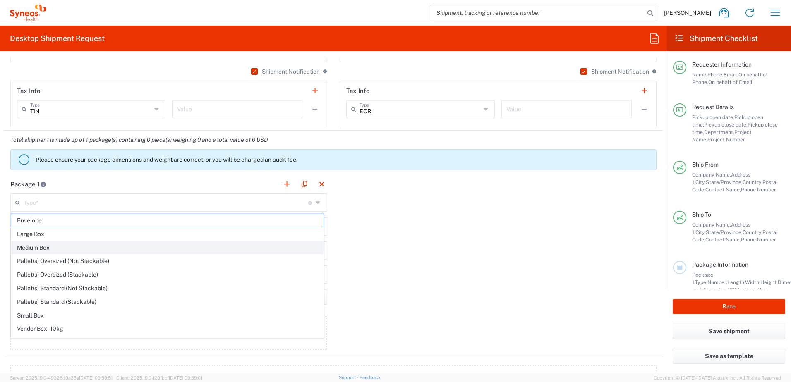
click at [122, 248] on span "Medium Box" at bounding box center [167, 247] width 312 height 13
type input "Medium Box"
type input "13"
type input "11.5"
type input "2.5"
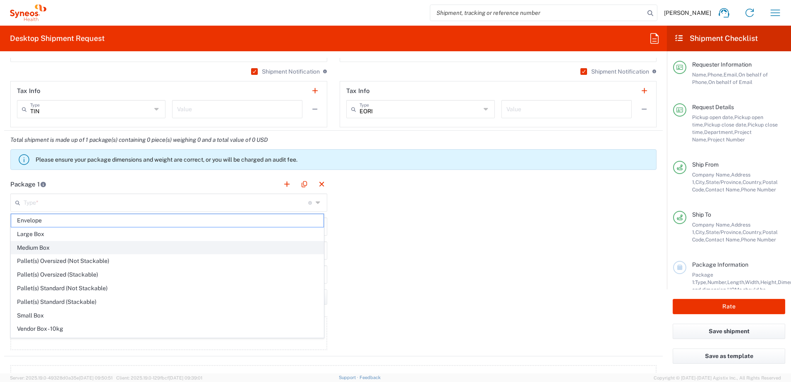
type input "in"
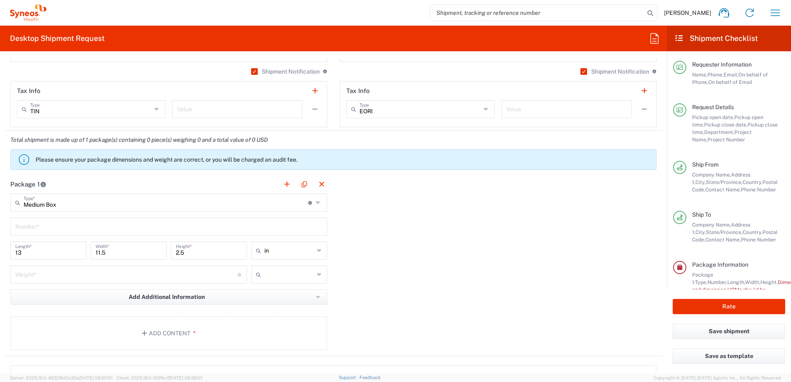
click at [59, 229] on input "text" at bounding box center [168, 226] width 307 height 14
click at [149, 230] on input "text" at bounding box center [168, 226] width 307 height 14
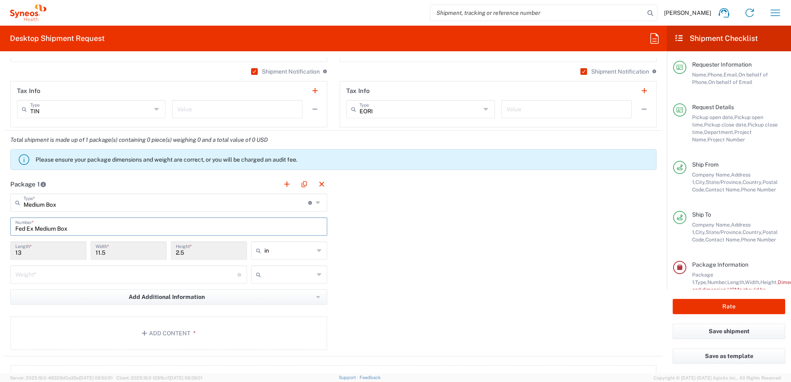
type input "Fed Ex Medium Box"
click at [394, 249] on div "Package 1 Medium Box Type * Material used to package goods Envelope Large Box M…" at bounding box center [333, 266] width 658 height 182
click at [120, 277] on input "number" at bounding box center [126, 274] width 222 height 14
type input "1"
click at [281, 307] on span "lbs" at bounding box center [286, 306] width 74 height 13
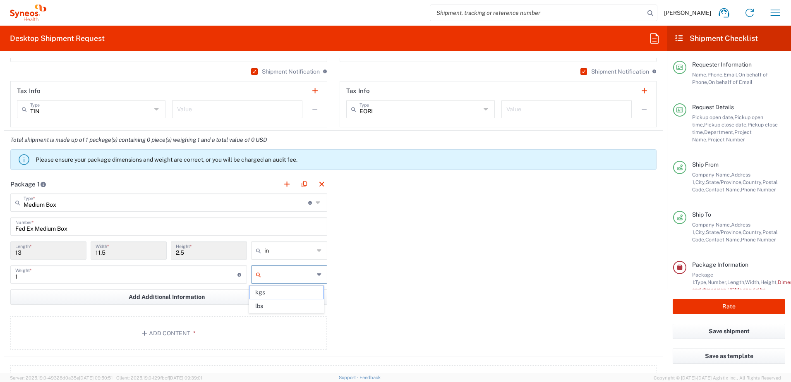
type input "lbs"
click at [358, 291] on div "Package 1 Medium Box Type * Material used to package goods Envelope Large Box M…" at bounding box center [333, 266] width 658 height 182
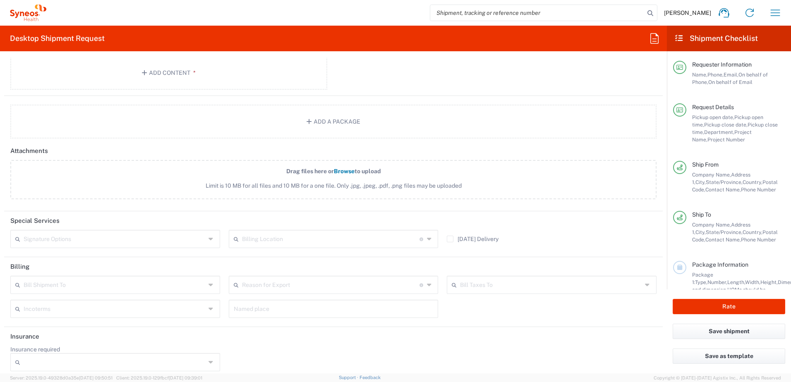
scroll to position [888, 0]
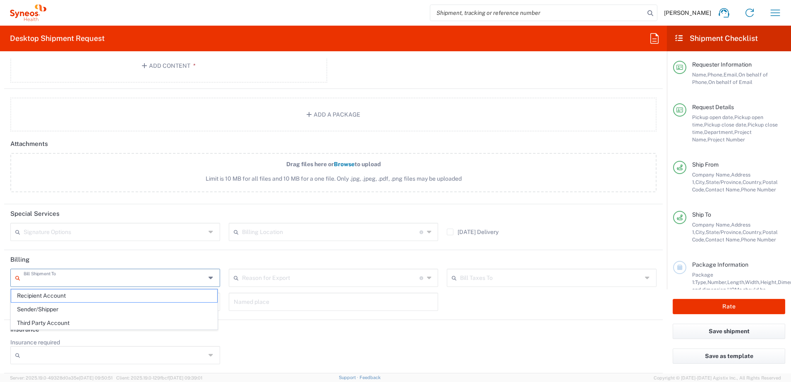
click at [69, 276] on input "text" at bounding box center [115, 277] width 182 height 14
click at [127, 277] on input "text" at bounding box center [115, 277] width 182 height 14
click at [72, 320] on span "Third Party Account" at bounding box center [114, 323] width 206 height 13
type input "Third Party Account"
click at [105, 281] on input "Third Party Account" at bounding box center [115, 277] width 182 height 14
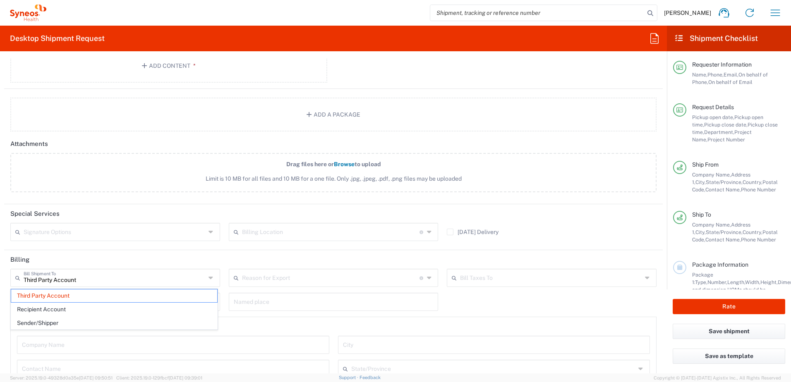
click at [210, 281] on icon at bounding box center [211, 277] width 7 height 13
click at [159, 262] on header "Billing" at bounding box center [333, 259] width 658 height 19
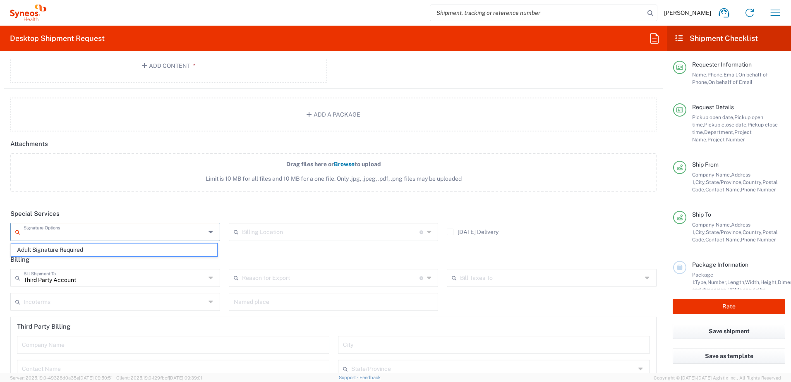
click at [182, 229] on input "text" at bounding box center [115, 231] width 182 height 14
click at [262, 256] on header "Billing" at bounding box center [333, 259] width 658 height 19
click at [208, 305] on icon at bounding box center [211, 301] width 7 height 13
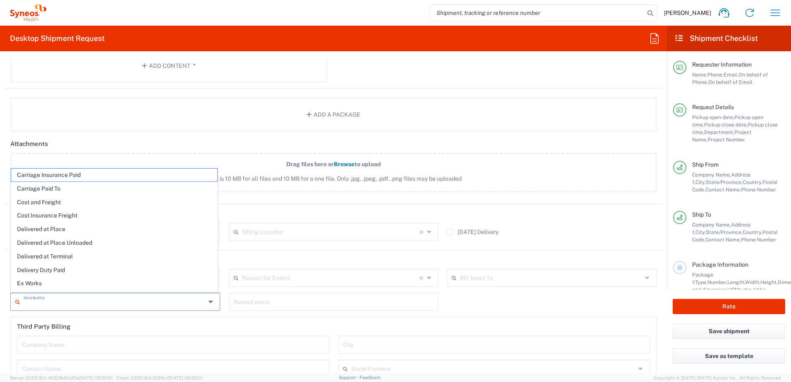
click at [208, 302] on icon at bounding box center [211, 301] width 7 height 13
click at [272, 323] on header "Third Party Billing" at bounding box center [333, 326] width 645 height 19
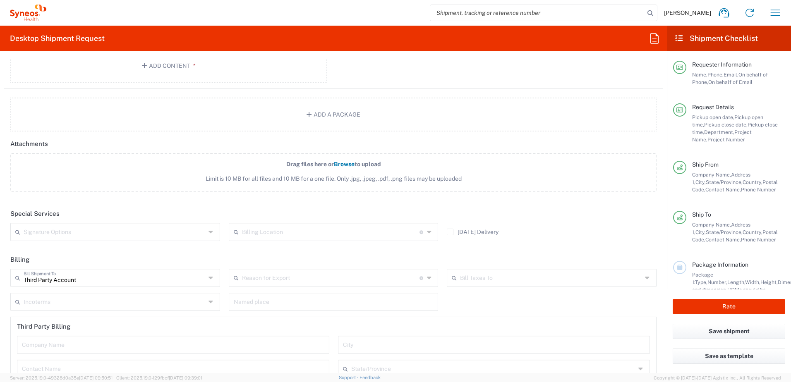
drag, startPoint x: 459, startPoint y: 309, endPoint x: 487, endPoint y: 296, distance: 31.1
click at [459, 309] on div "Third Party Account Bill Shipment To Third Party Account Recipient Account Send…" at bounding box center [333, 364] width 655 height 190
click at [208, 280] on icon at bounding box center [211, 277] width 7 height 13
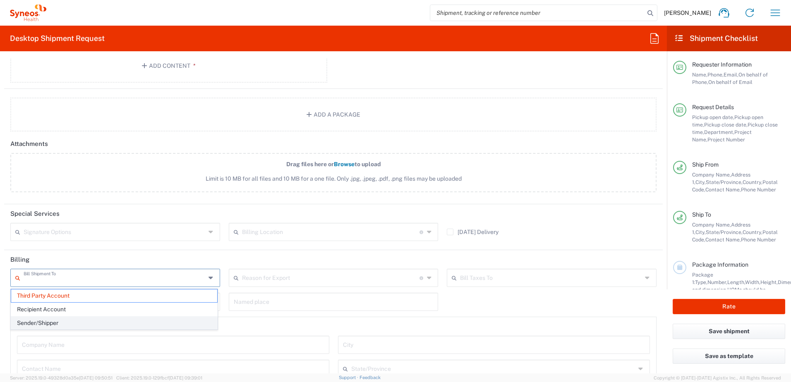
click at [34, 320] on span "Sender/Shipper" at bounding box center [114, 323] width 206 height 13
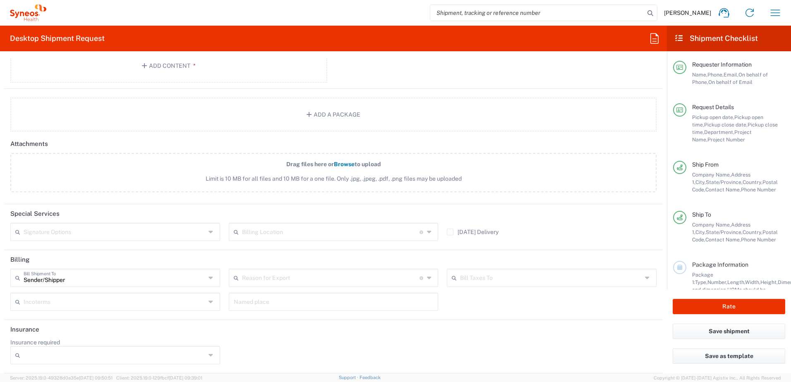
click at [134, 258] on header "Billing" at bounding box center [333, 259] width 658 height 19
drag, startPoint x: 68, startPoint y: 278, endPoint x: 16, endPoint y: 278, distance: 51.7
click at [16, 278] on div "Sender/[PERSON_NAME] Shipment To" at bounding box center [115, 278] width 210 height 18
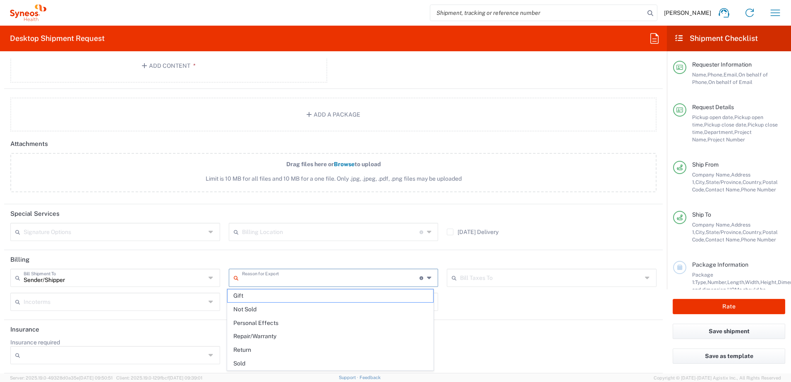
click at [232, 262] on header "Billing" at bounding box center [333, 259] width 658 height 19
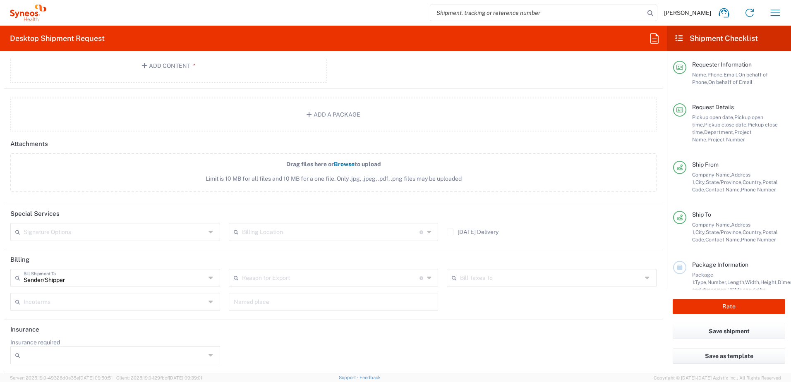
type input "Sender/Shipper"
drag, startPoint x: 96, startPoint y: 282, endPoint x: 111, endPoint y: 265, distance: 23.4
click at [95, 282] on input "Sender/Shipper" at bounding box center [115, 277] width 182 height 14
click at [121, 255] on header "Billing" at bounding box center [333, 259] width 658 height 19
click at [36, 305] on input "text" at bounding box center [115, 301] width 182 height 14
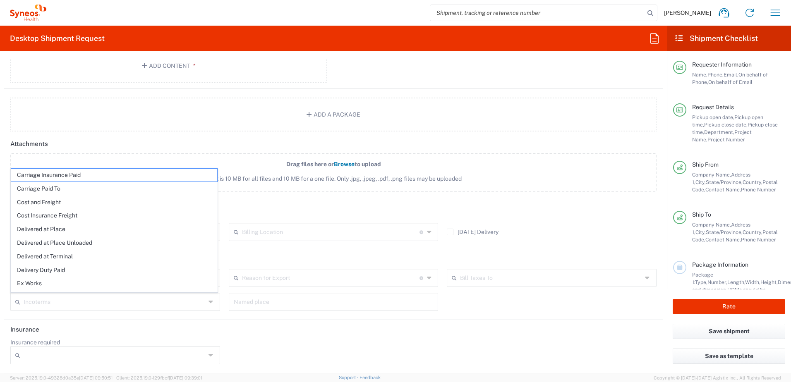
click at [295, 213] on header "Special Services" at bounding box center [333, 213] width 658 height 19
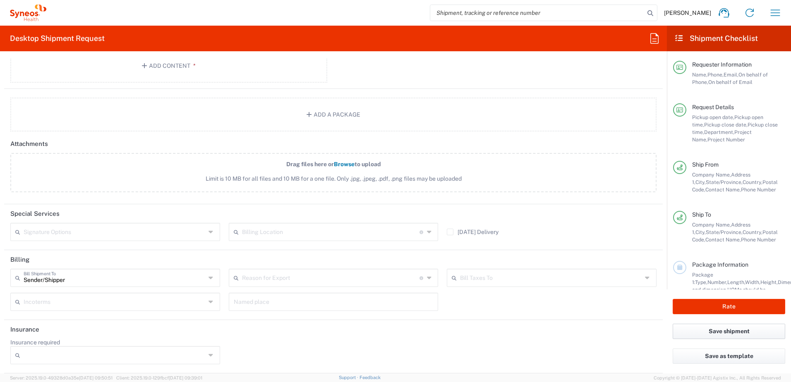
click at [743, 335] on button "Save shipment" at bounding box center [728, 331] width 112 height 15
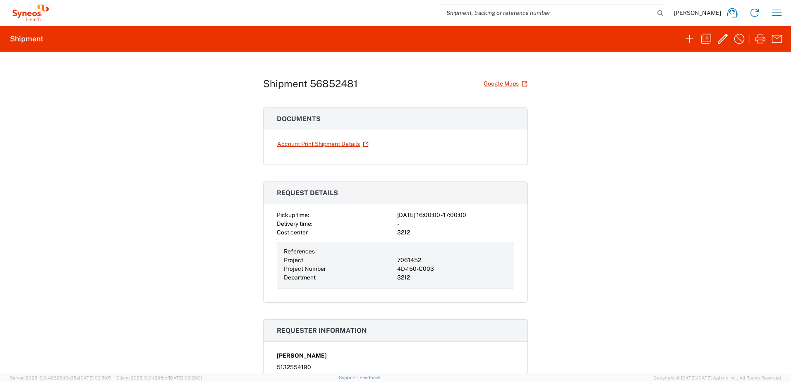
click at [770, 90] on div "Shipment 56852481 Google Maps Documents Account Print Shipment Details Request …" at bounding box center [395, 213] width 791 height 322
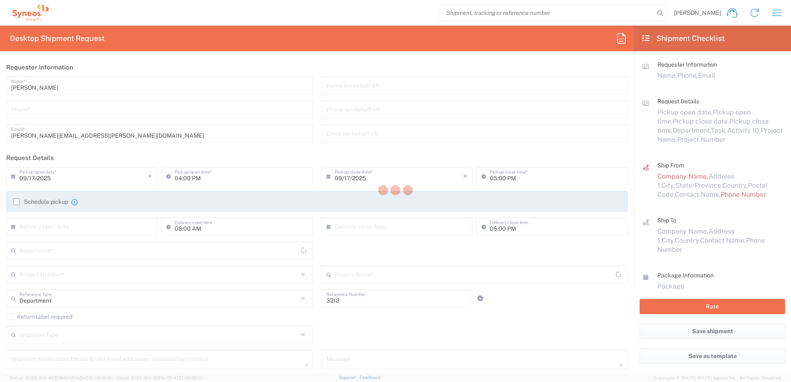
type input "[US_STATE]"
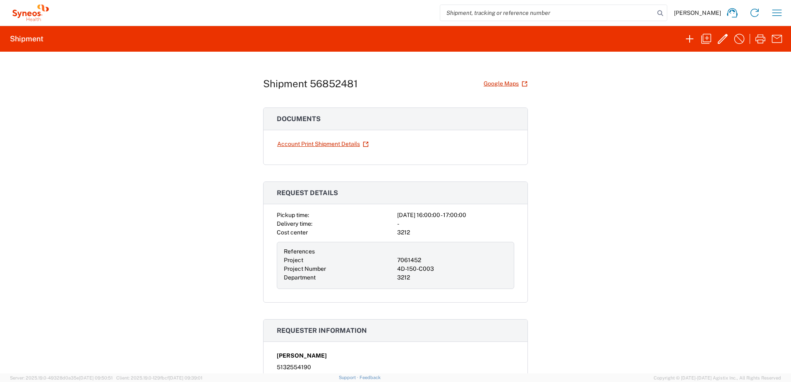
click at [519, 145] on div "Account Print Shipment Details" at bounding box center [395, 151] width 264 height 28
click at [728, 42] on icon "button" at bounding box center [722, 38] width 13 height 13
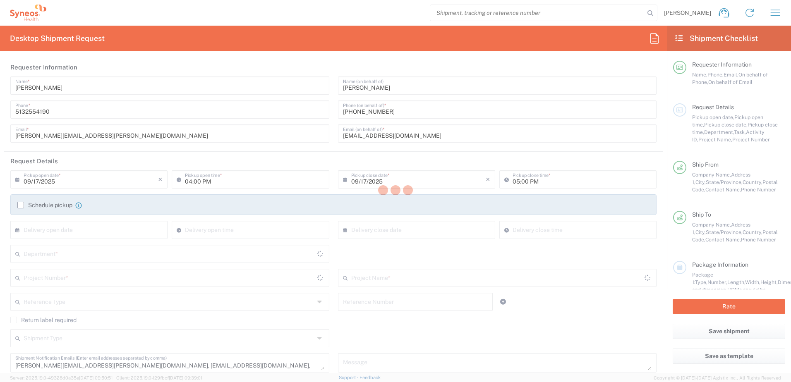
type input "[US_STATE]"
type input "Medium Box"
type input "7061452"
type input "4D-150-C003"
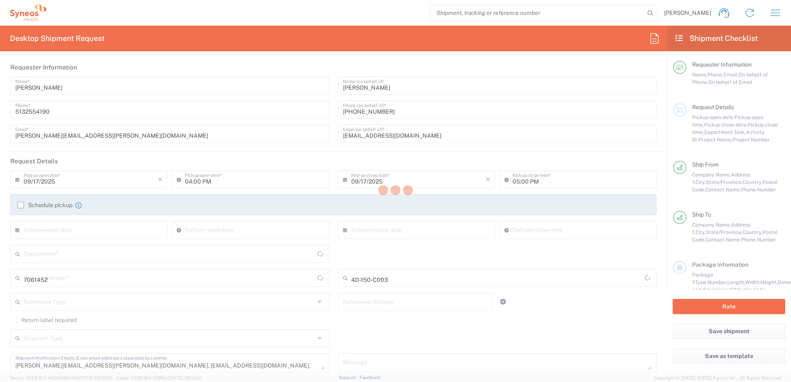
type input "3212"
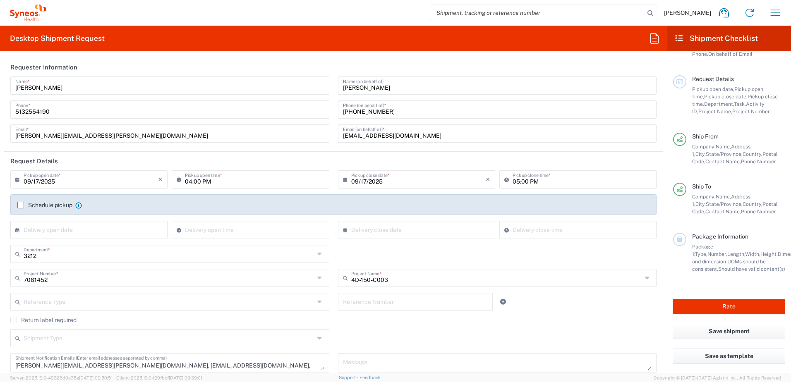
scroll to position [36, 0]
click at [575, 250] on div "3212 Department * 3212 3000 3100 3109 3110 3111 3112 3125 3130 3135 3136 3150 3…" at bounding box center [333, 257] width 655 height 24
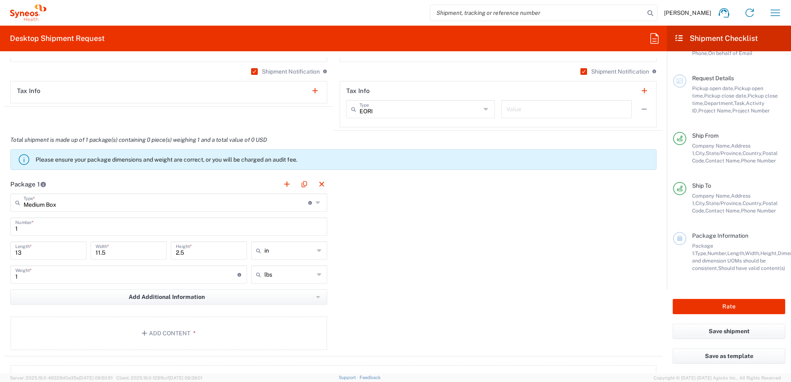
scroll to position [662, 0]
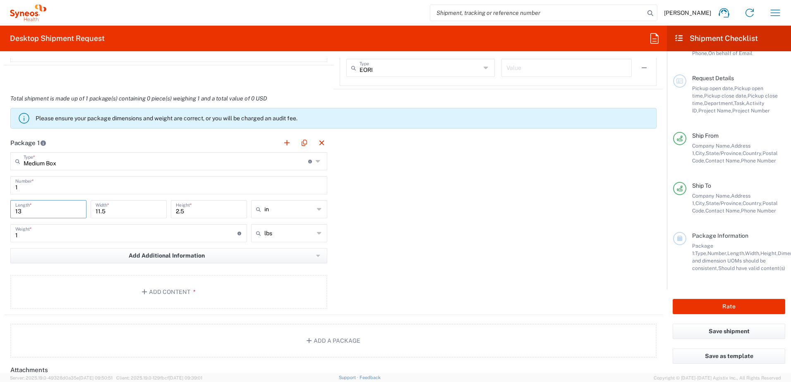
click at [43, 215] on input "13" at bounding box center [48, 208] width 66 height 14
click at [197, 209] on input "2.5" at bounding box center [209, 208] width 66 height 14
drag, startPoint x: 423, startPoint y: 210, endPoint x: 458, endPoint y: 211, distance: 35.6
click at [423, 210] on div "Package 1 Medium Box Type * Material used to package goods Medium Box Envelope …" at bounding box center [333, 225] width 658 height 182
click at [183, 210] on input "2.5" at bounding box center [209, 208] width 66 height 14
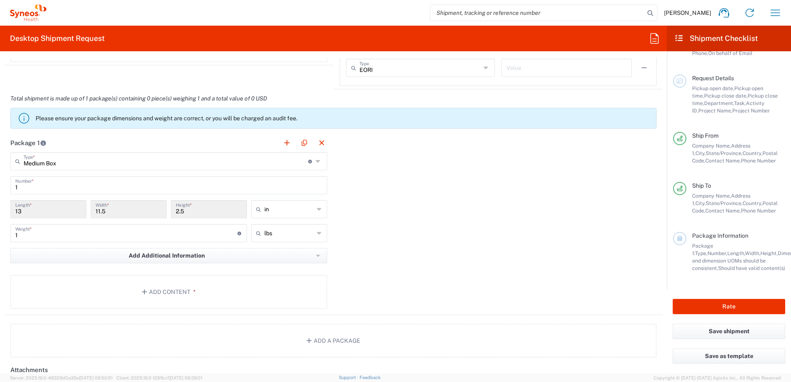
click at [452, 208] on div "Package 1 Medium Box Type * Material used to package goods Medium Box Envelope …" at bounding box center [333, 225] width 658 height 182
click at [283, 188] on input "1" at bounding box center [168, 184] width 307 height 14
click at [427, 199] on div "Package 1 Medium Box Type * Material used to package goods Medium Box Envelope …" at bounding box center [333, 225] width 658 height 182
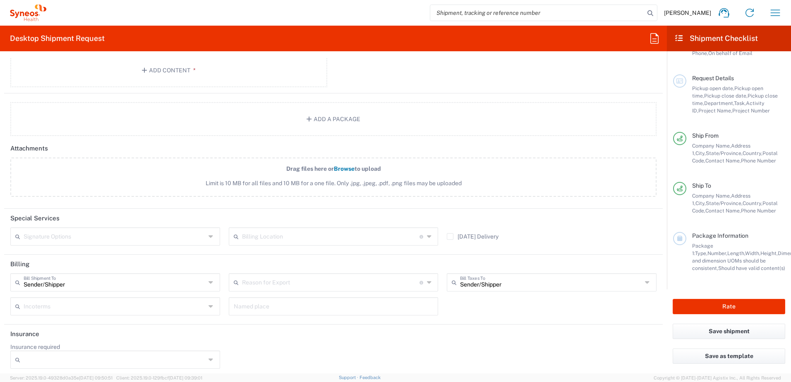
scroll to position [888, 0]
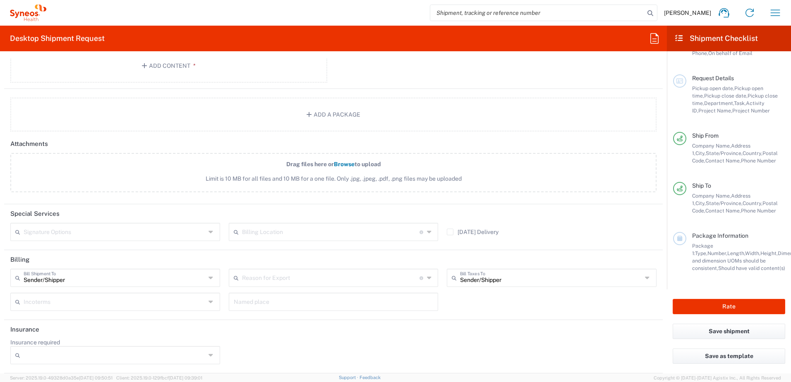
click at [275, 331] on header "Insurance" at bounding box center [333, 329] width 658 height 19
click at [90, 282] on input "text" at bounding box center [115, 277] width 182 height 14
click at [238, 314] on div "Named place" at bounding box center [333, 305] width 218 height 24
type input "Sender/Shipper"
drag, startPoint x: 250, startPoint y: 341, endPoint x: 503, endPoint y: 307, distance: 254.9
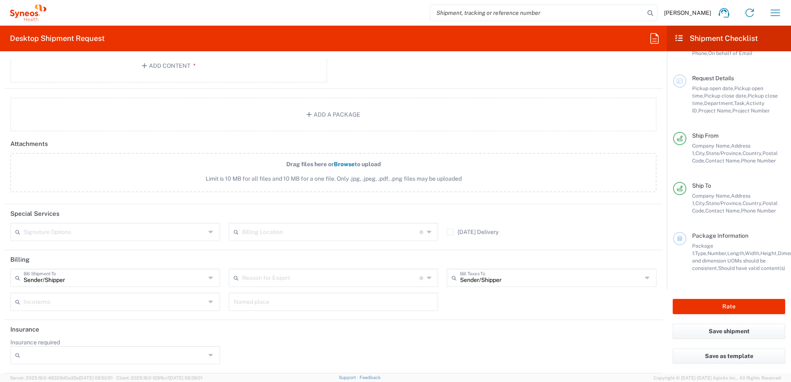
click at [251, 341] on div "Insurance required No Yes" at bounding box center [333, 354] width 655 height 31
click at [502, 313] on div "Sender/[PERSON_NAME] Shipment To Sender/Shipper Recipient Account Third Party A…" at bounding box center [333, 293] width 655 height 48
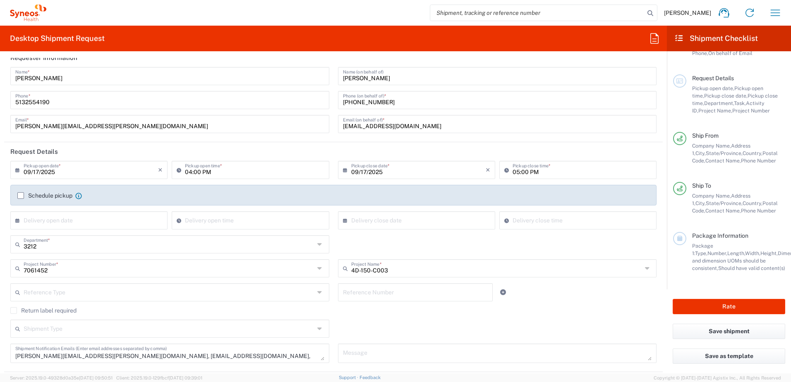
scroll to position [0, 0]
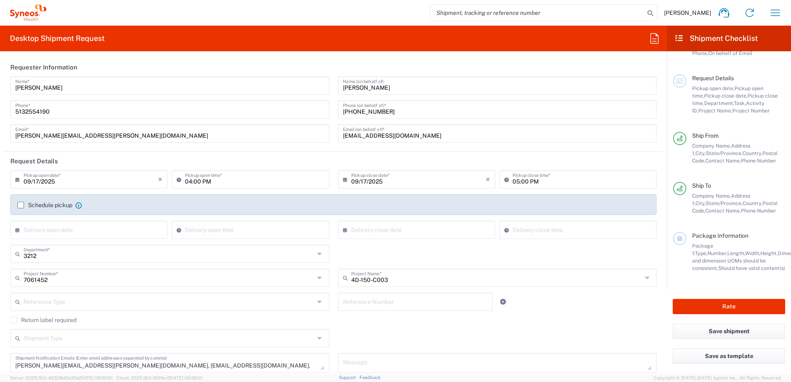
drag, startPoint x: 589, startPoint y: 304, endPoint x: 592, endPoint y: 309, distance: 6.3
click at [589, 304] on div "Reference Type Account Type Activity ID Airline Appointment Number ASN Batch Re…" at bounding box center [333, 305] width 655 height 24
click at [337, 157] on header "Request Details" at bounding box center [333, 161] width 658 height 19
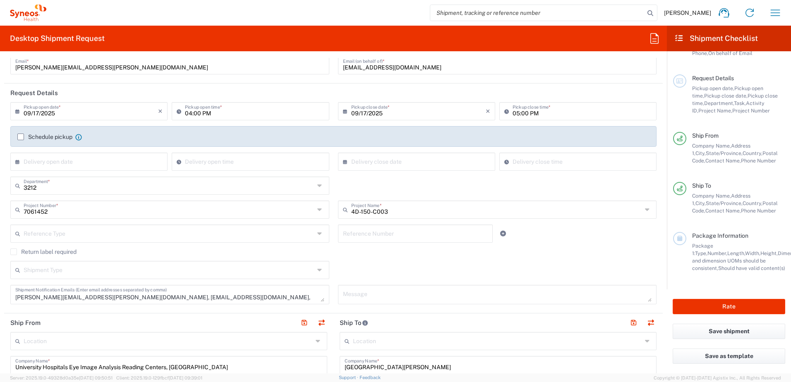
scroll to position [83, 0]
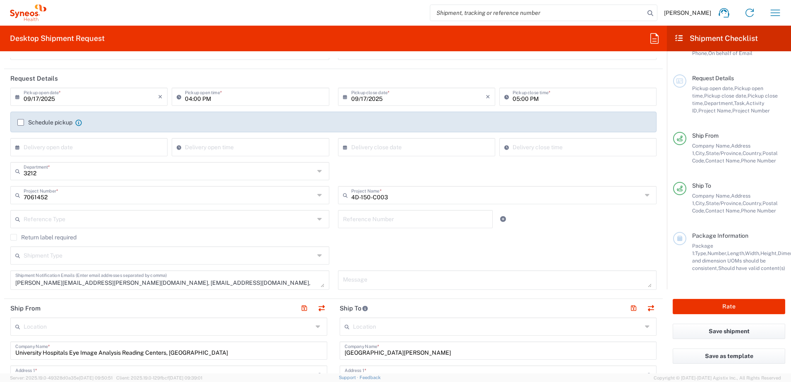
click at [160, 222] on input "text" at bounding box center [169, 218] width 291 height 14
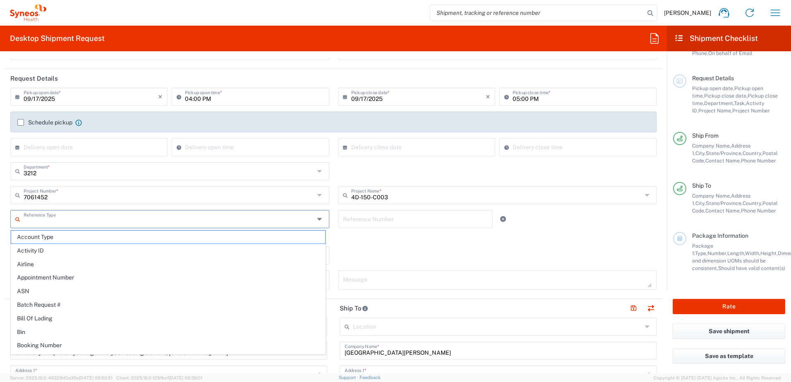
click at [378, 243] on div "Return label required" at bounding box center [333, 240] width 646 height 12
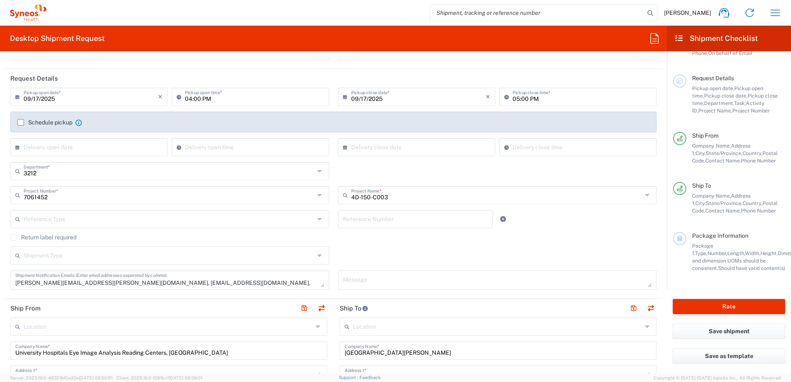
scroll to position [124, 0]
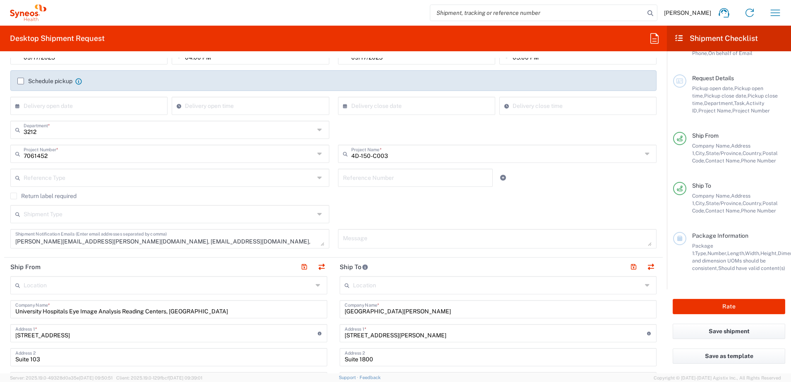
click at [317, 218] on icon at bounding box center [320, 214] width 7 height 13
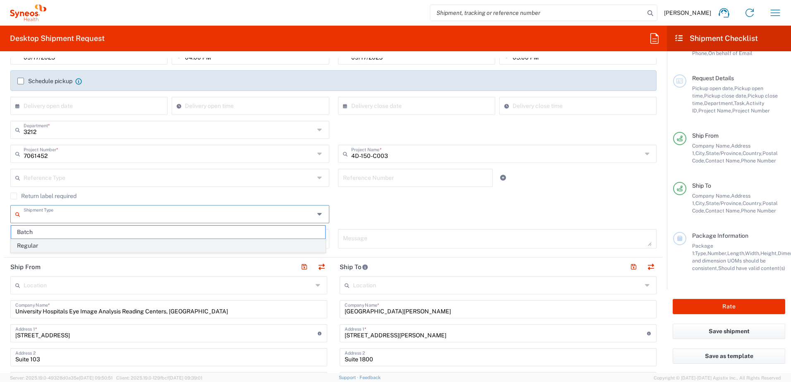
click at [69, 249] on span "Regular" at bounding box center [168, 245] width 314 height 13
type input "Regular"
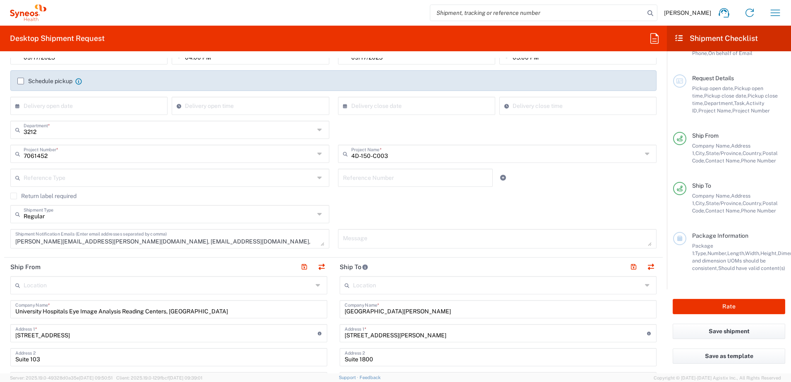
click at [388, 209] on div "Regular Shipment Type Batch Regular" at bounding box center [333, 217] width 655 height 24
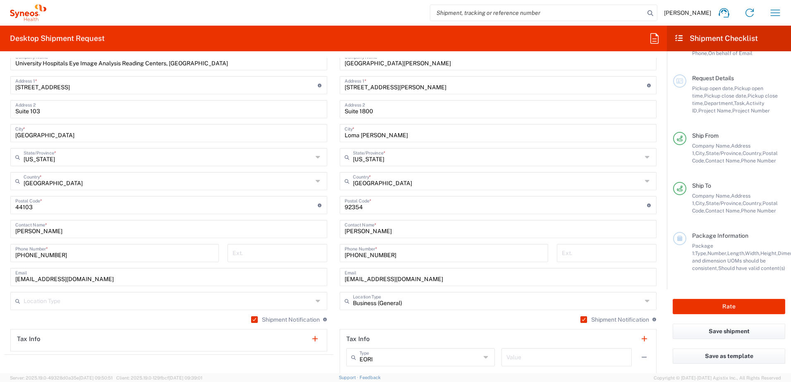
scroll to position [413, 0]
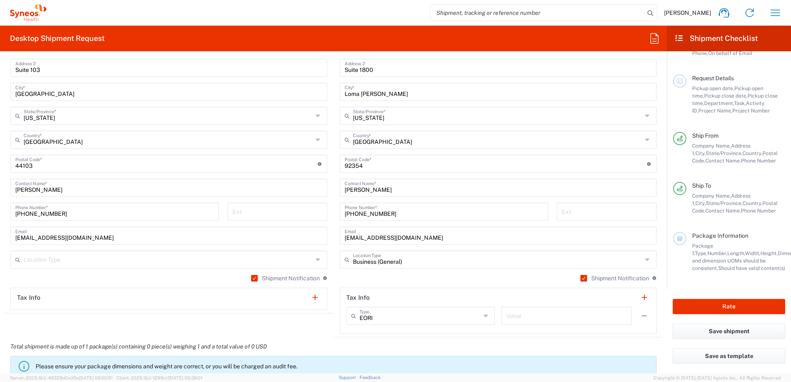
click at [315, 263] on icon at bounding box center [318, 259] width 7 height 13
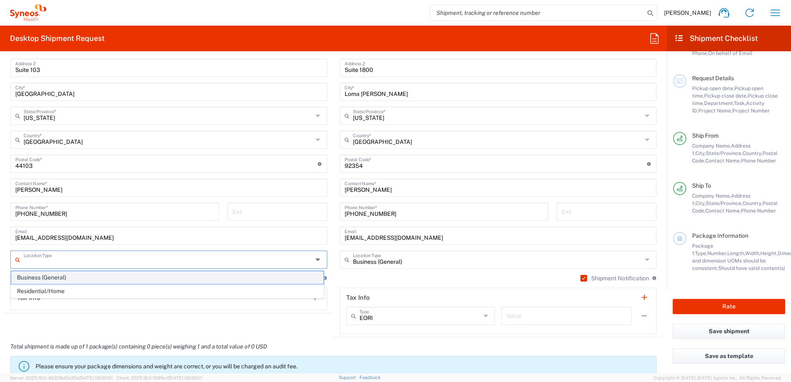
click at [55, 275] on span "Business (General)" at bounding box center [167, 277] width 312 height 13
type input "Business (General)"
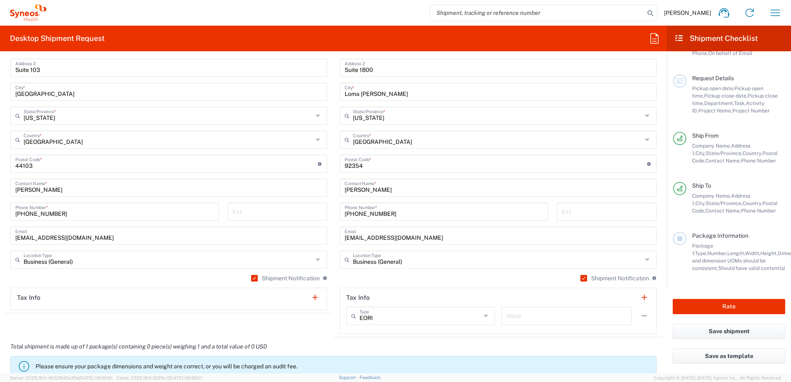
drag, startPoint x: 134, startPoint y: 274, endPoint x: 197, endPoint y: 263, distance: 63.8
click at [135, 273] on div "Location [PERSON_NAME] LLC-[GEOGRAPHIC_DATA] [GEOGRAPHIC_DATA] [GEOGRAPHIC_DATA…" at bounding box center [168, 148] width 317 height 323
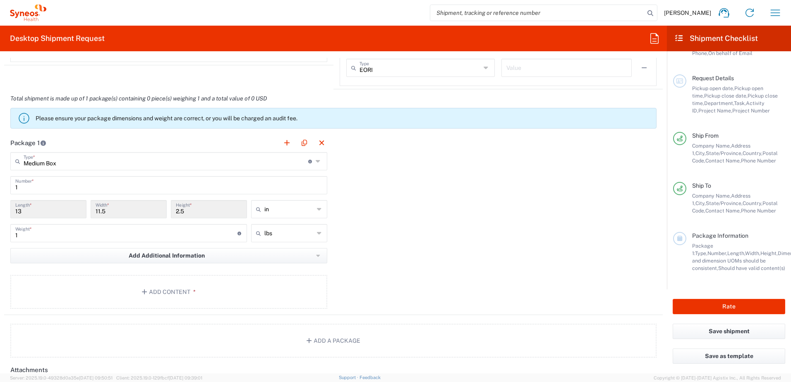
scroll to position [703, 0]
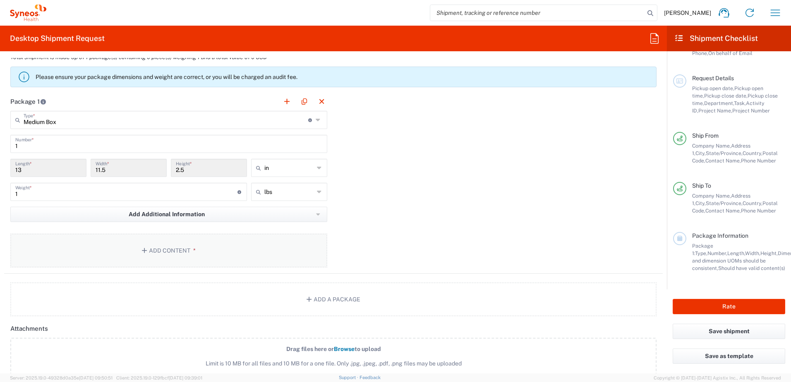
click at [146, 254] on button "Add Content *" at bounding box center [168, 251] width 317 height 34
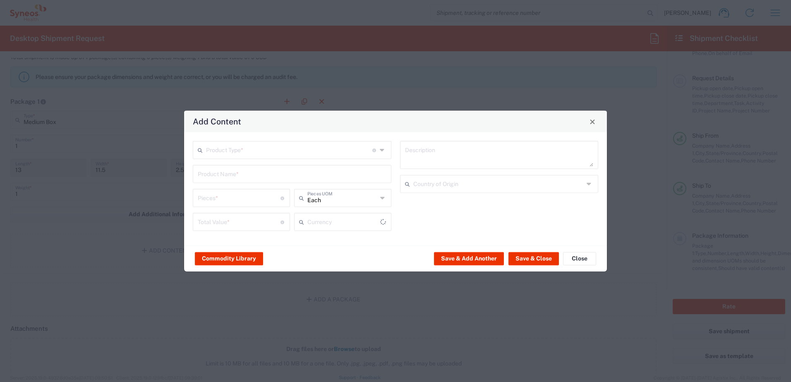
type input "US Dollar"
click at [237, 146] on input "text" at bounding box center [289, 149] width 166 height 14
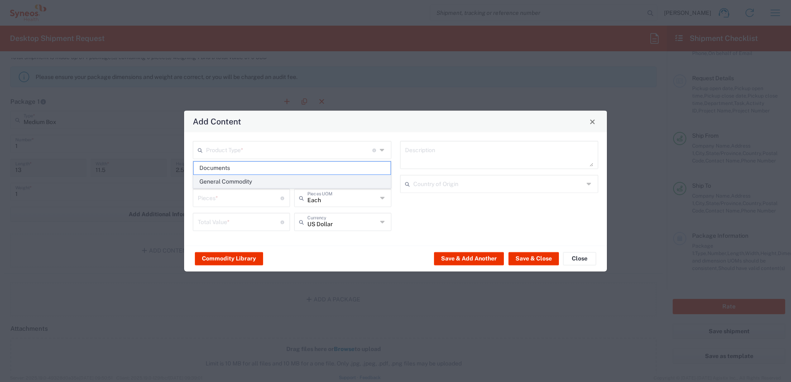
click at [249, 186] on span "General Commodity" at bounding box center [292, 181] width 197 height 13
type input "General Commodity"
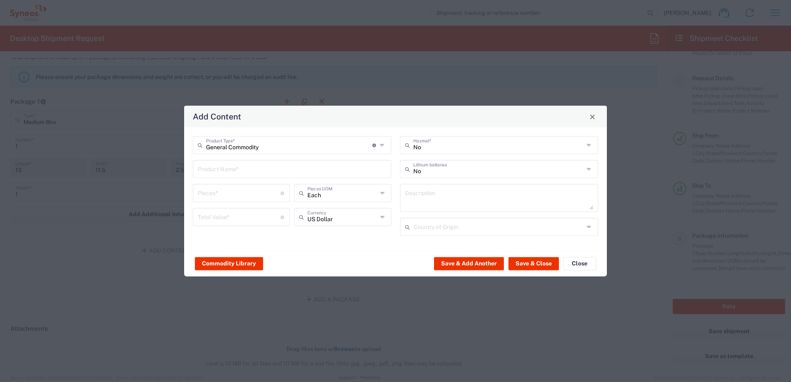
click at [280, 171] on input "text" at bounding box center [292, 168] width 189 height 14
paste input "Calibration tool for instrument (to be classified as a "repair/return," as oppo…"
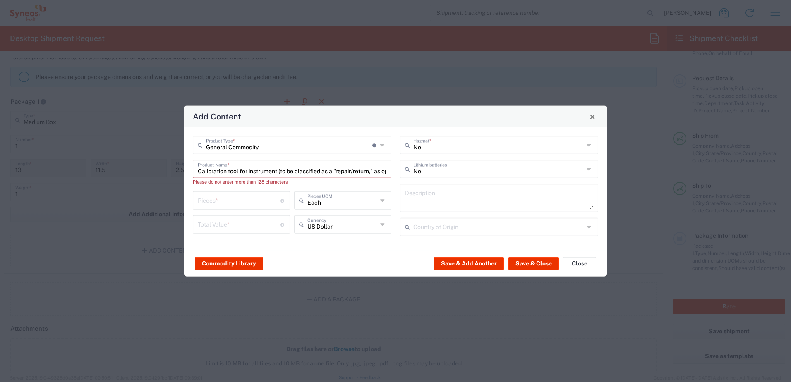
drag, startPoint x: 387, startPoint y: 172, endPoint x: 261, endPoint y: 172, distance: 125.3
click at [385, 172] on div "Calibration tool for instrument (to be classified as a "repair/return," as oppo…" at bounding box center [292, 169] width 198 height 18
drag, startPoint x: 229, startPoint y: 172, endPoint x: 417, endPoint y: 172, distance: 188.6
click at [417, 172] on div "General Commodity Product Type * Document: Paper document generated internally …" at bounding box center [396, 189] width 414 height 106
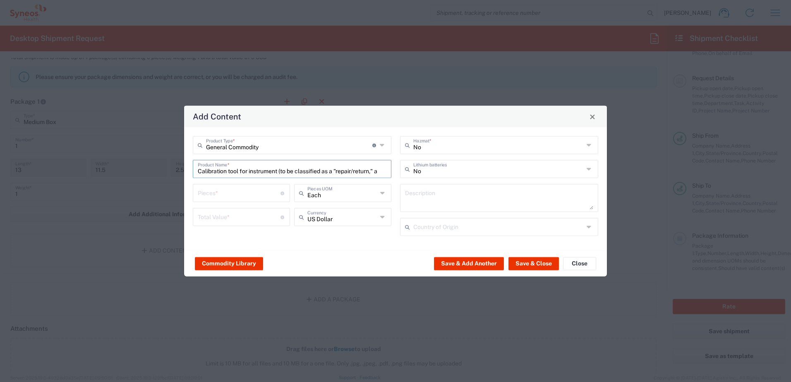
scroll to position [0, 0]
click at [294, 173] on input "Calibration tool for instrument (to be classified as a "repa" at bounding box center [292, 168] width 189 height 14
drag, startPoint x: 280, startPoint y: 171, endPoint x: 370, endPoint y: 171, distance: 89.3
click at [370, 171] on input "Calibration tool for instrument (to be classified as a "repa" at bounding box center [292, 168] width 189 height 14
type input "Calibration tool for instrument"
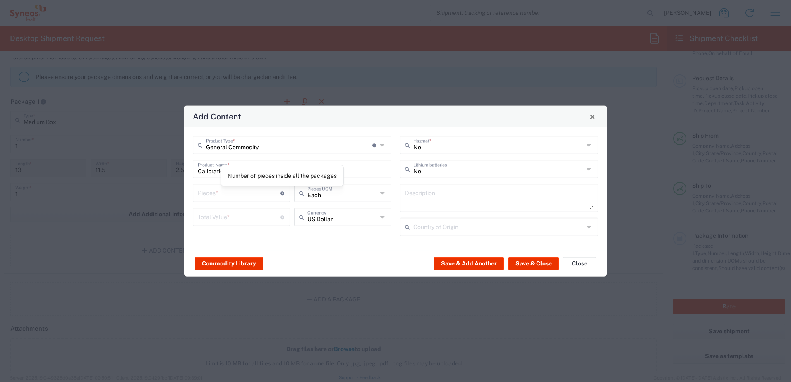
click at [282, 191] on agx-control-info "Number of pieces inside all the packages" at bounding box center [282, 192] width 5 height 13
click at [243, 194] on input "number" at bounding box center [239, 192] width 83 height 14
type input "1"
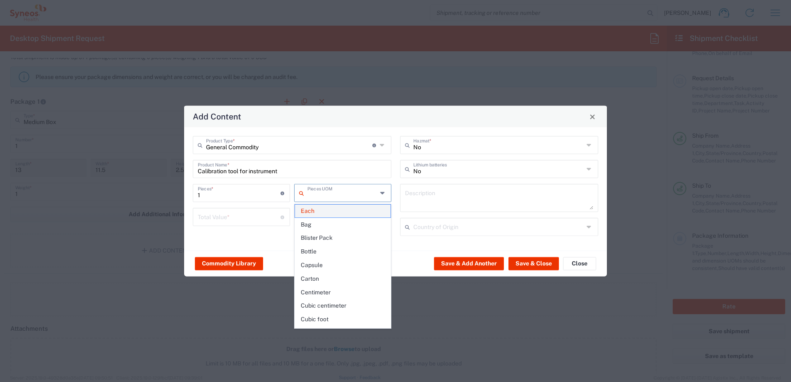
click at [311, 215] on span "Each" at bounding box center [343, 211] width 96 height 13
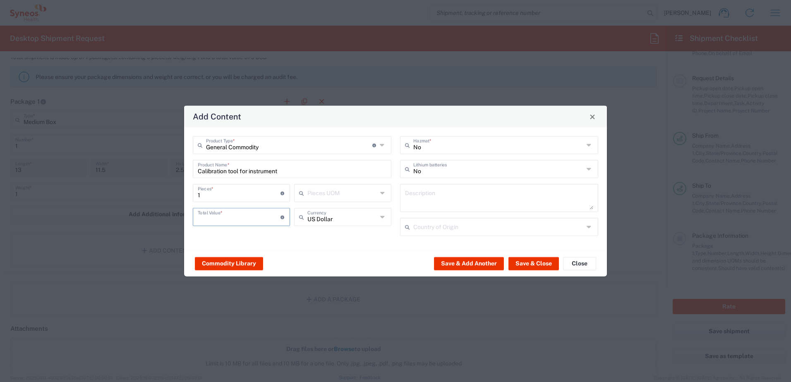
click at [241, 215] on input "number" at bounding box center [239, 216] width 83 height 14
type input "1"
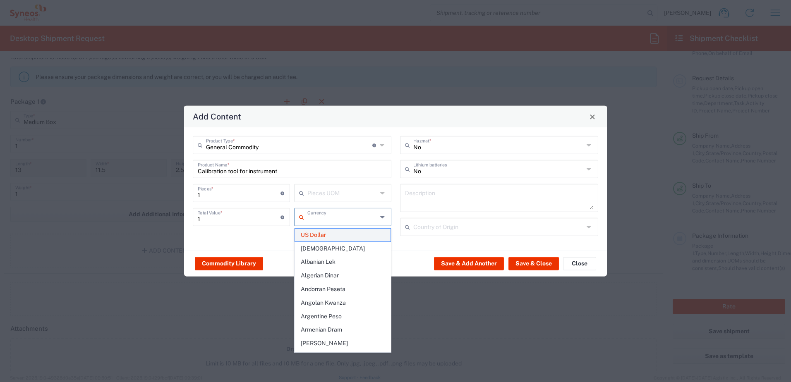
click at [328, 236] on span "US Dollar" at bounding box center [343, 235] width 96 height 13
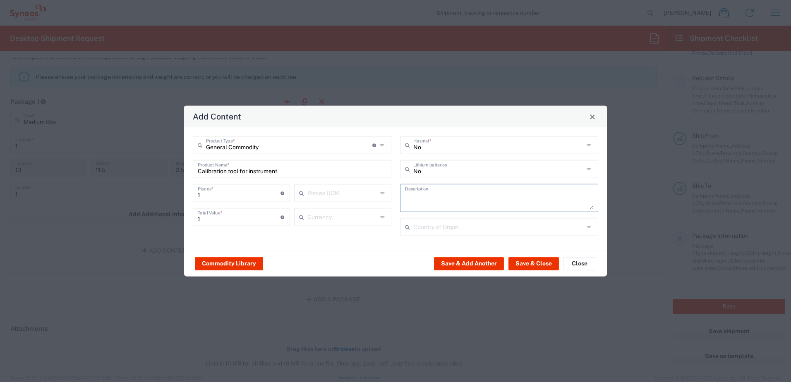
click at [456, 190] on textarea at bounding box center [499, 197] width 189 height 23
click at [452, 197] on textarea at bounding box center [499, 197] width 189 height 23
type textarea "Tool to calibrate equipment"
click at [507, 231] on input "text" at bounding box center [498, 226] width 171 height 14
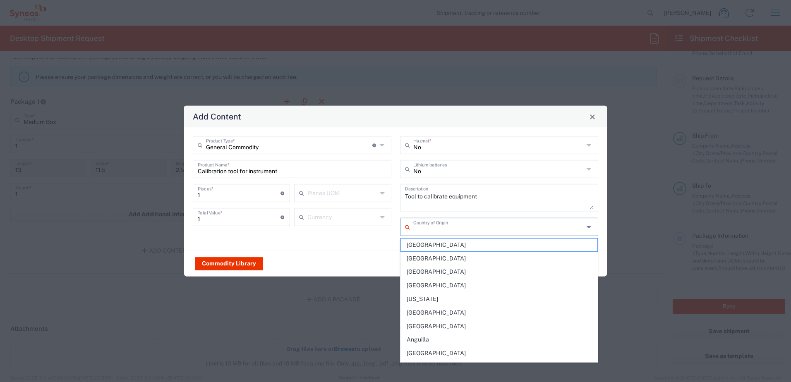
click at [355, 251] on div "Commodity Library Save & Add Another Save & Close Close" at bounding box center [395, 264] width 423 height 26
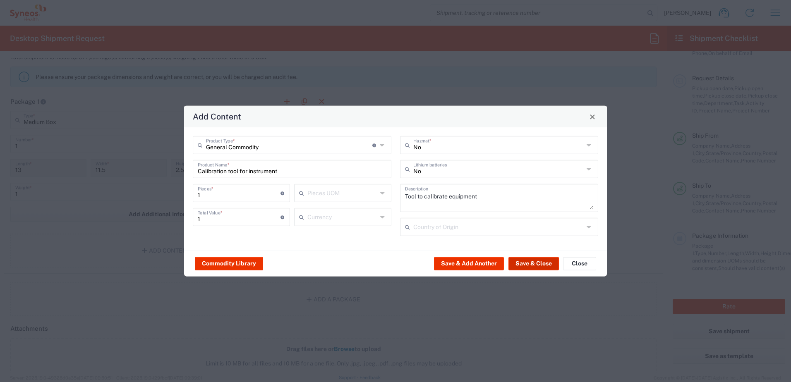
click at [541, 262] on button "Save & Close" at bounding box center [533, 263] width 50 height 13
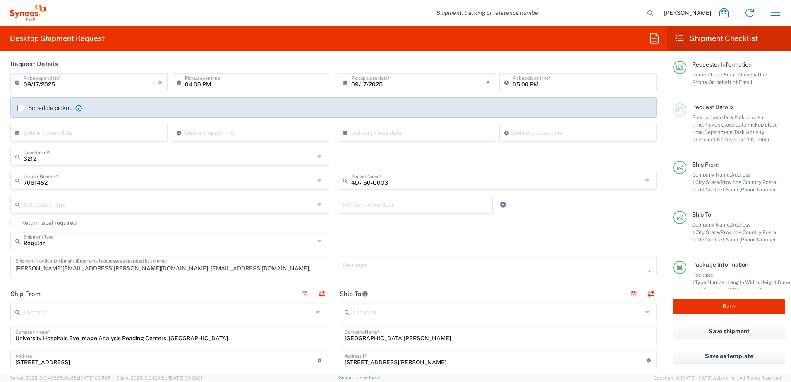
scroll to position [83, 0]
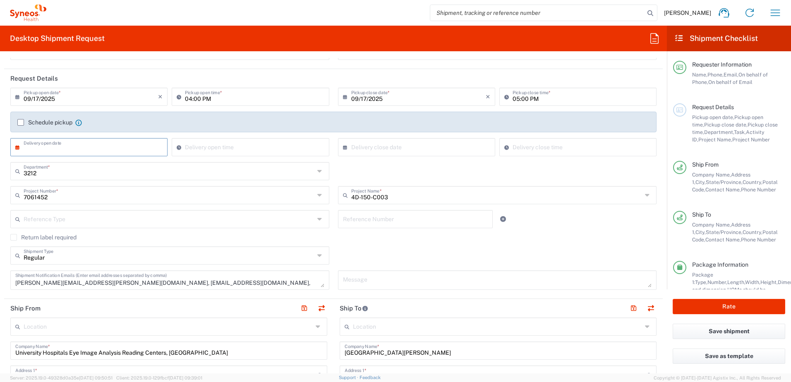
click at [81, 150] on input "text" at bounding box center [91, 146] width 134 height 14
click at [353, 171] on div "3212 Department * 3212 3000 3100 3109 3110 3111 3112 3125 3130 3135 3136 3150 3…" at bounding box center [333, 174] width 655 height 24
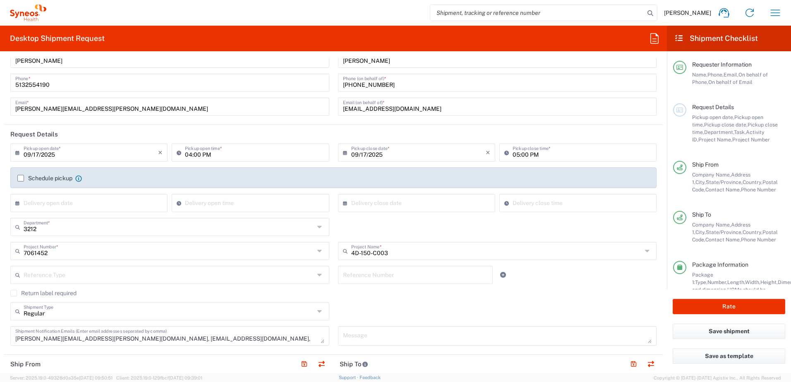
scroll to position [41, 0]
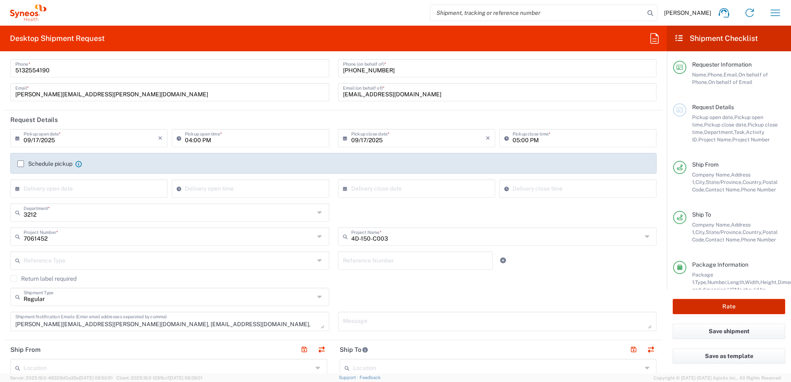
click at [739, 309] on button "Rate" at bounding box center [728, 306] width 112 height 15
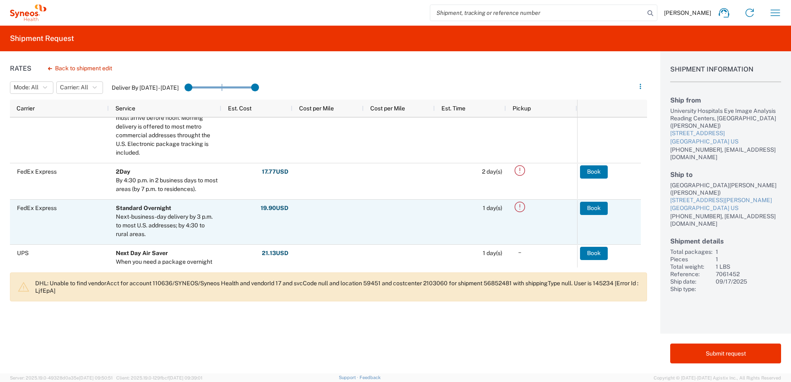
click at [519, 209] on icon at bounding box center [520, 207] width 14 height 14
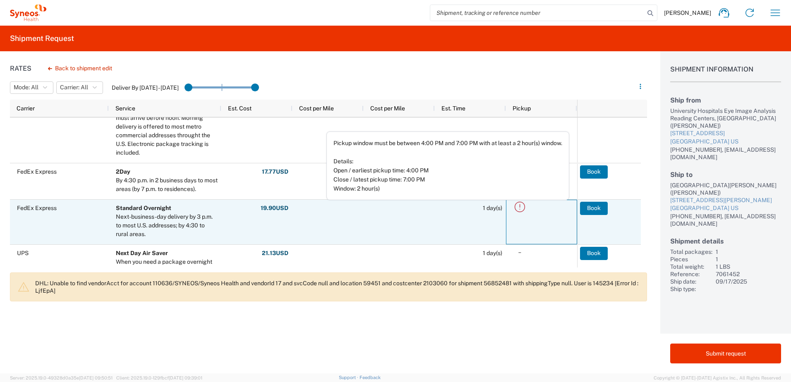
click at [522, 209] on icon at bounding box center [520, 207] width 14 height 14
click at [447, 214] on span "1 day(s)" at bounding box center [472, 208] width 60 height 16
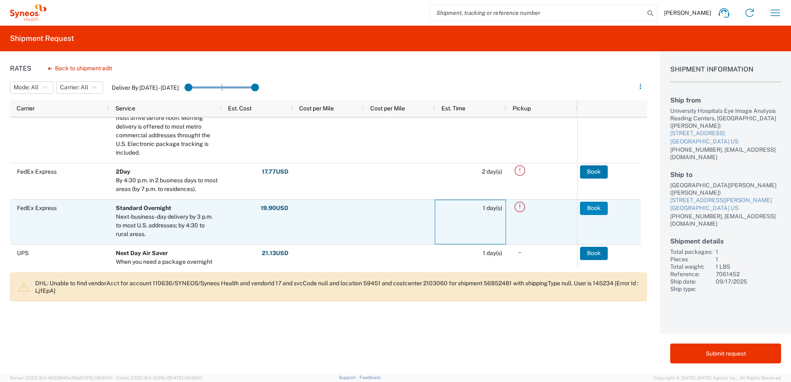
click at [596, 206] on button "Book" at bounding box center [594, 208] width 28 height 13
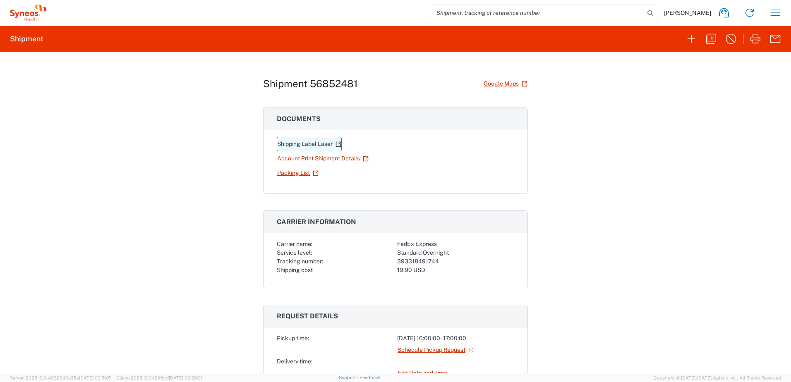
click at [325, 145] on link "Shipping Label Laser" at bounding box center [309, 144] width 65 height 14
click at [622, 154] on div "Shipment 56852481 Google Maps Documents Shipping Label Laser Account Print Ship…" at bounding box center [395, 213] width 791 height 322
drag, startPoint x: 144, startPoint y: 60, endPoint x: 227, endPoint y: 8, distance: 98.1
click at [144, 60] on div "Shipment 56852481 Google Maps Documents Shipping Label Laser Account Print Ship…" at bounding box center [395, 213] width 791 height 322
